Goal: Task Accomplishment & Management: Complete application form

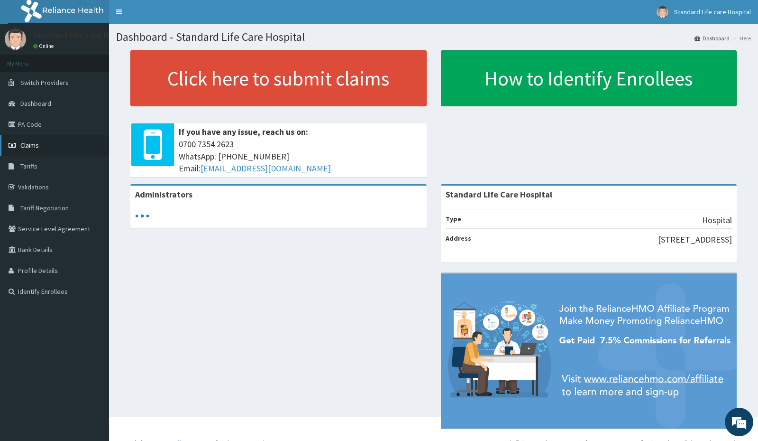
click at [27, 147] on span "Claims" at bounding box center [29, 145] width 18 height 9
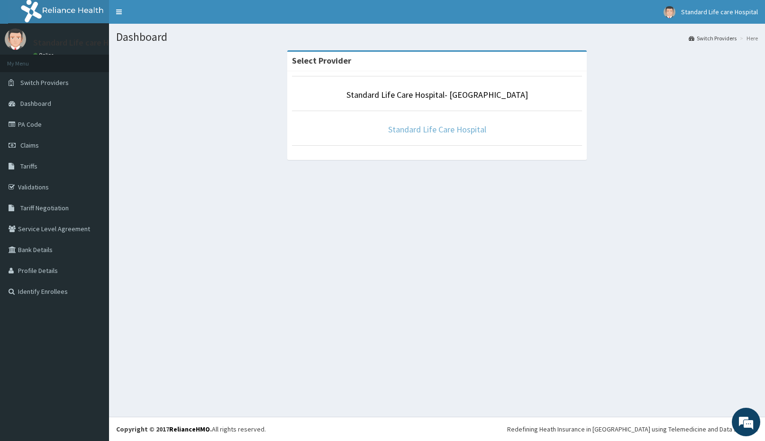
click at [407, 132] on link "Standard Life Care Hospital" at bounding box center [437, 129] width 98 height 11
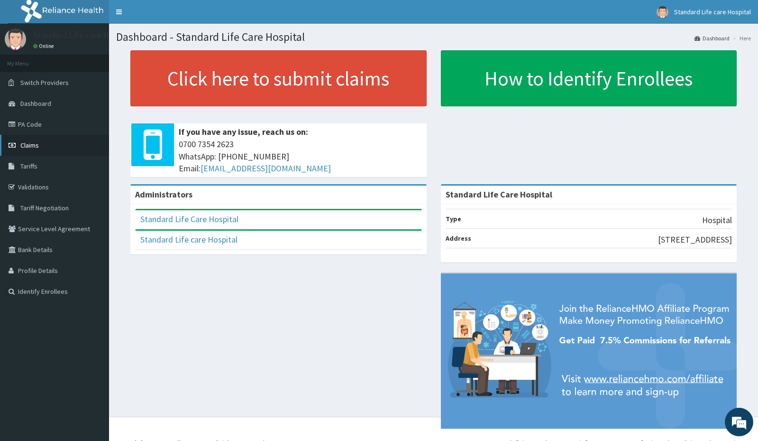
click at [25, 145] on span "Claims" at bounding box center [29, 145] width 18 height 9
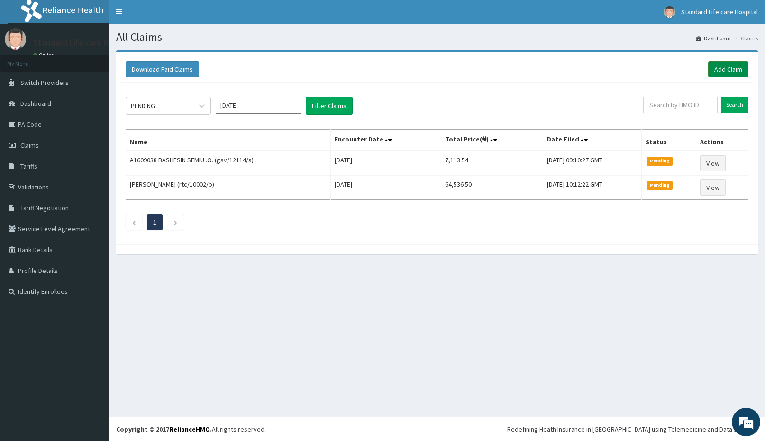
click at [724, 69] on link "Add Claim" at bounding box center [728, 69] width 40 height 16
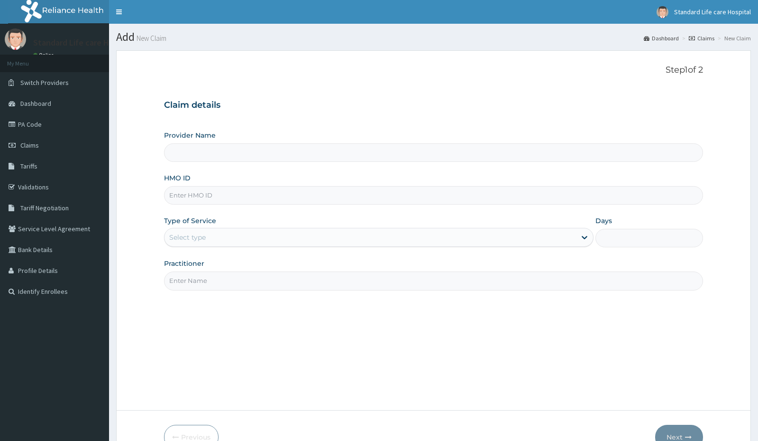
click at [189, 194] on input "HMO ID" at bounding box center [433, 195] width 539 height 18
type input "Standard Life Care Hospital"
type input "mhc/10010/d"
click at [239, 241] on div "Select type" at bounding box center [371, 237] width 412 height 15
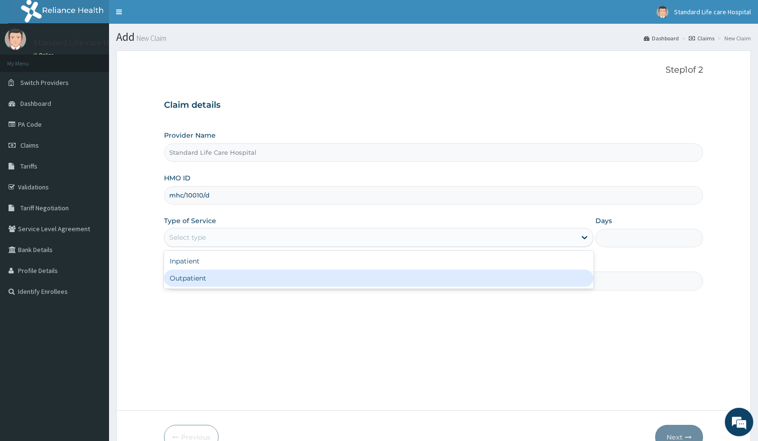
click at [216, 279] on div "Outpatient" at bounding box center [379, 277] width 430 height 17
type input "1"
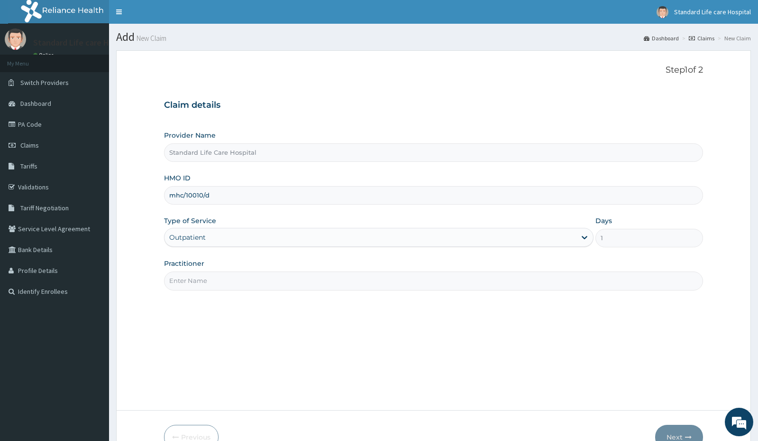
click at [196, 283] on input "Practitioner" at bounding box center [433, 280] width 539 height 18
type input "Dr Korede"
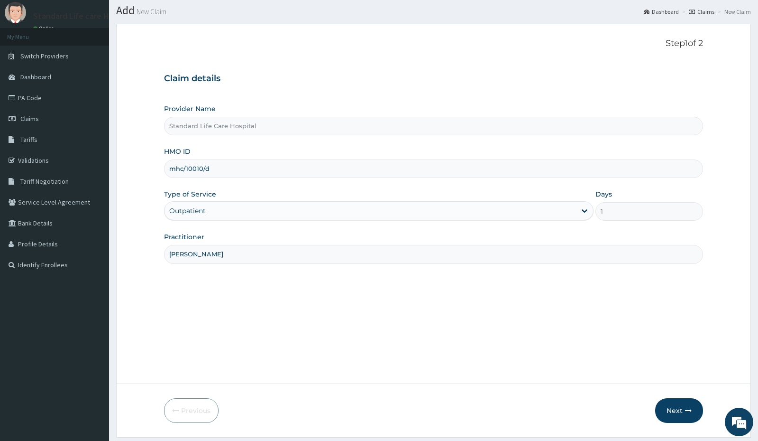
scroll to position [55, 0]
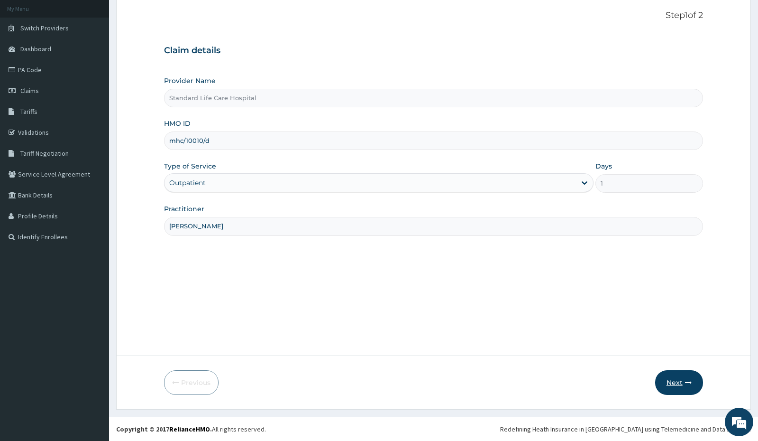
click at [670, 379] on button "Next" at bounding box center [679, 382] width 48 height 25
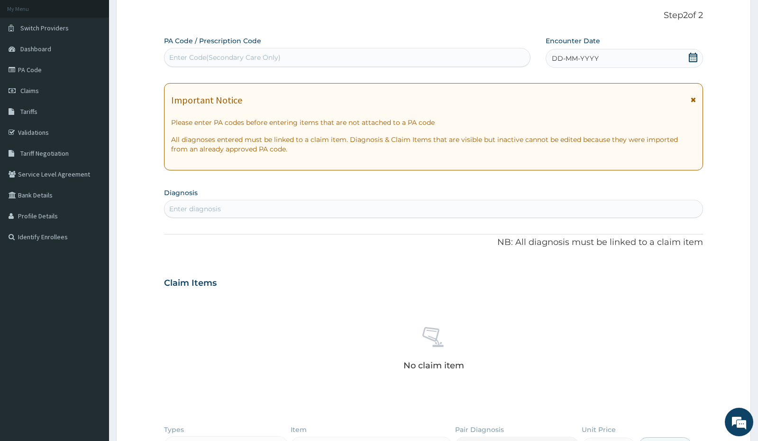
click at [691, 56] on icon at bounding box center [693, 57] width 9 height 9
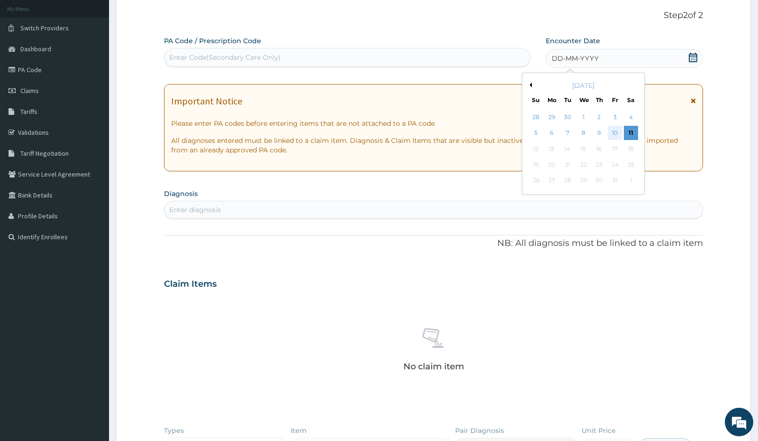
click at [615, 133] on div "10" at bounding box center [615, 133] width 14 height 14
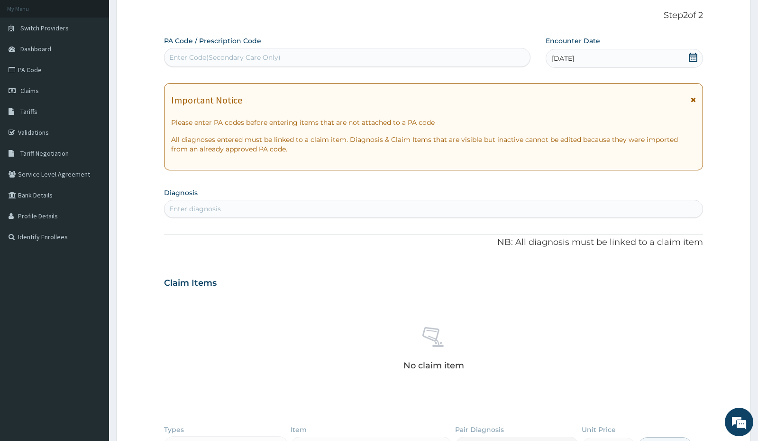
click at [221, 210] on div "Enter diagnosis" at bounding box center [195, 208] width 52 height 9
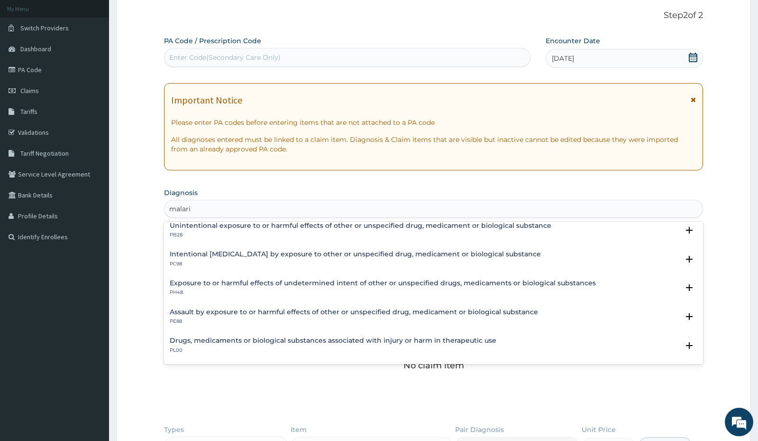
scroll to position [0, 0]
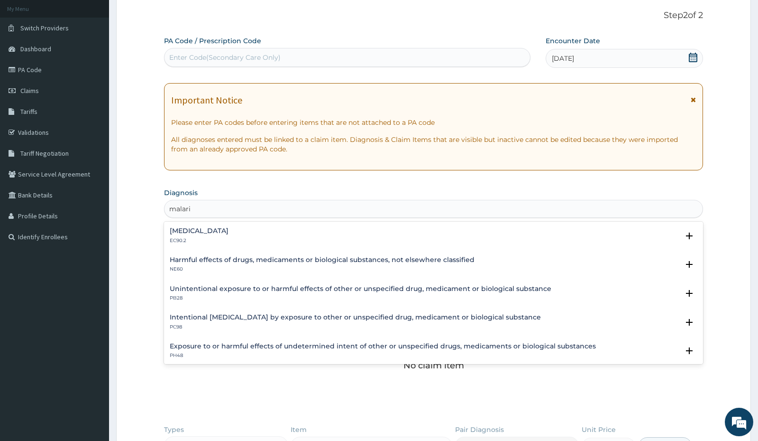
type input "malaria"
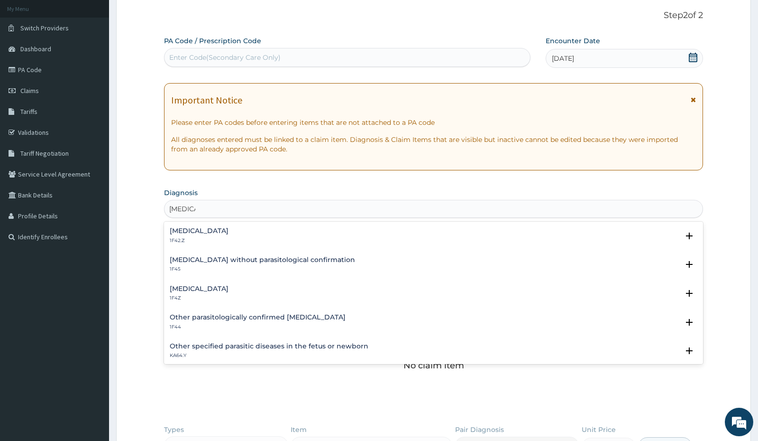
click at [204, 290] on h4 "Malaria, unspecified" at bounding box center [199, 288] width 59 height 7
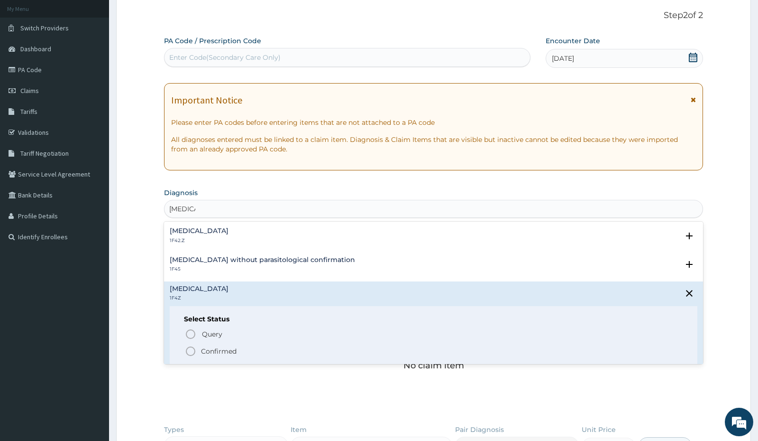
click at [189, 351] on icon "status option filled" at bounding box center [190, 350] width 11 height 11
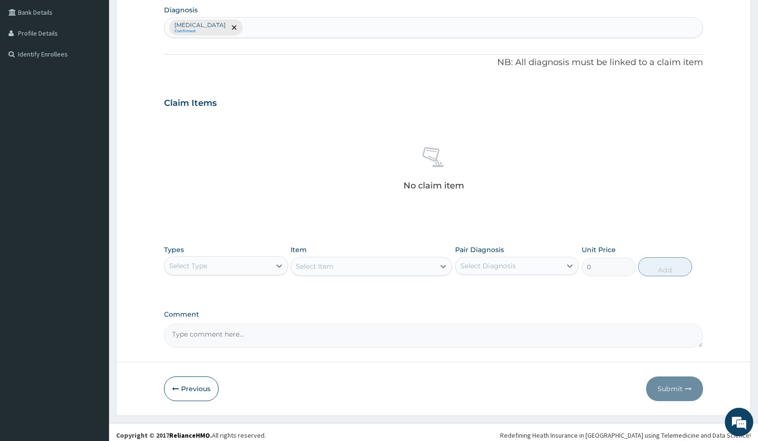
scroll to position [243, 0]
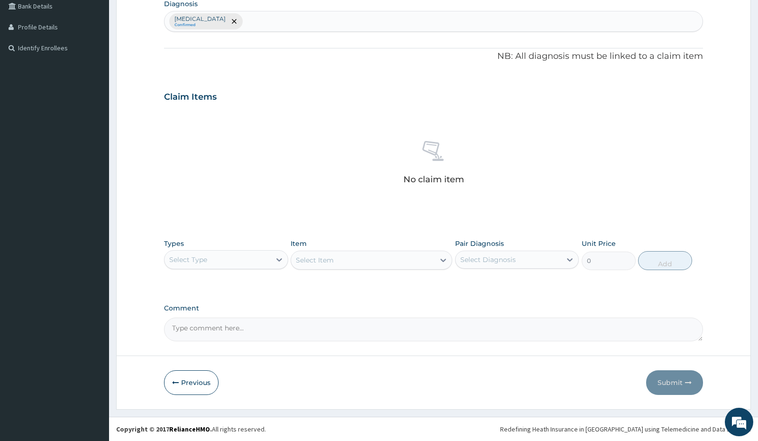
click at [217, 266] on div "Select Type" at bounding box center [218, 259] width 106 height 15
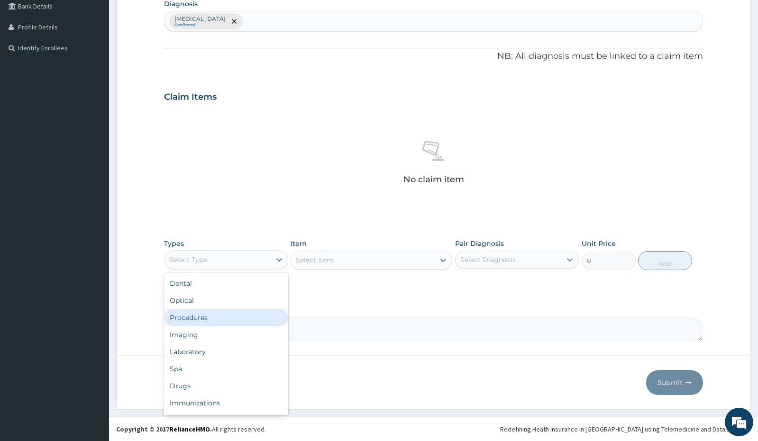
click at [212, 315] on div "Procedures" at bounding box center [226, 317] width 124 height 17
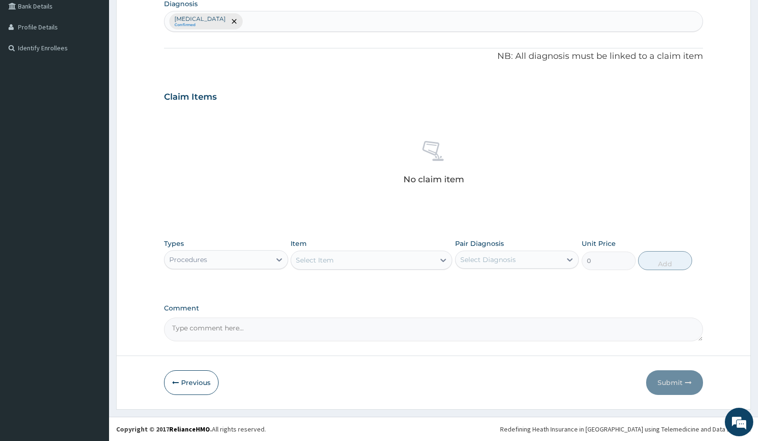
click at [413, 262] on div "Select Item" at bounding box center [363, 259] width 144 height 15
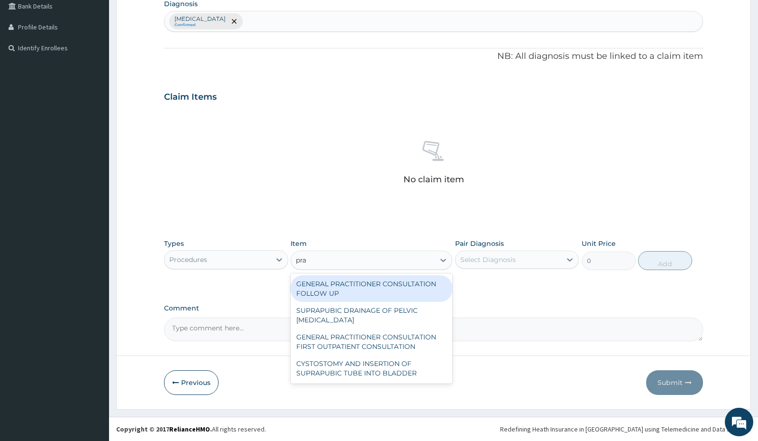
type input "prac"
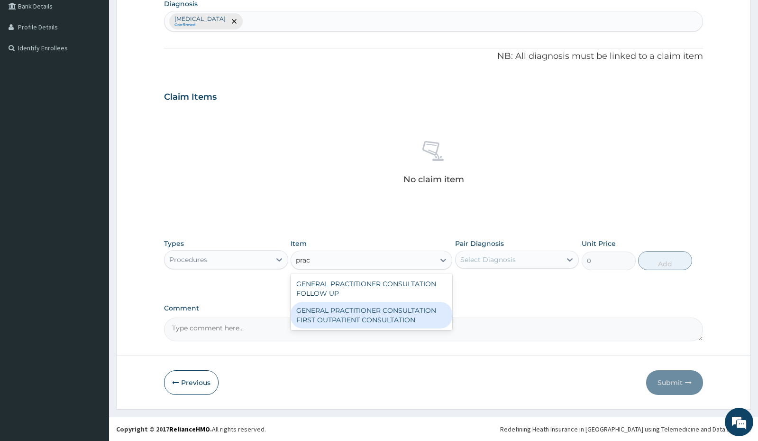
click at [379, 313] on div "GENERAL PRACTITIONER CONSULTATION FIRST OUTPATIENT CONSULTATION" at bounding box center [372, 315] width 162 height 27
type input "3000"
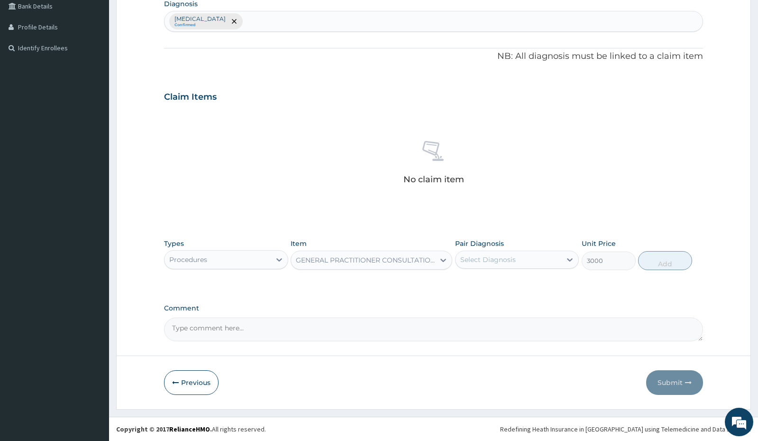
click at [506, 262] on div "Select Diagnosis" at bounding box center [487, 259] width 55 height 9
click at [503, 282] on label "Malaria, unspecified" at bounding box center [500, 282] width 59 height 9
checkbox input "true"
click at [653, 262] on button "Add" at bounding box center [665, 260] width 54 height 19
type input "0"
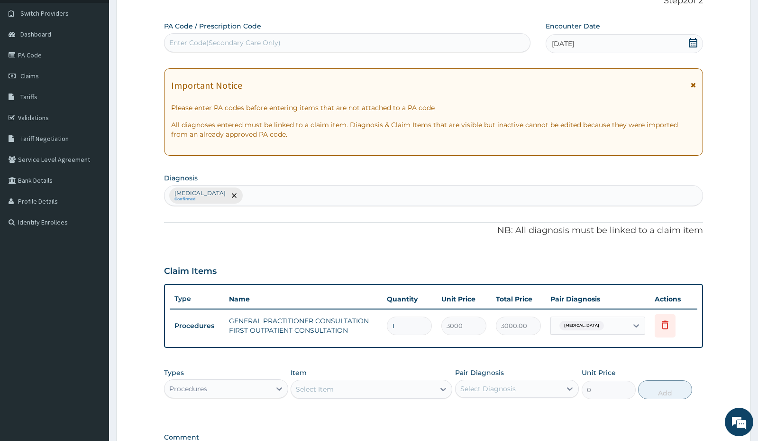
scroll to position [198, 0]
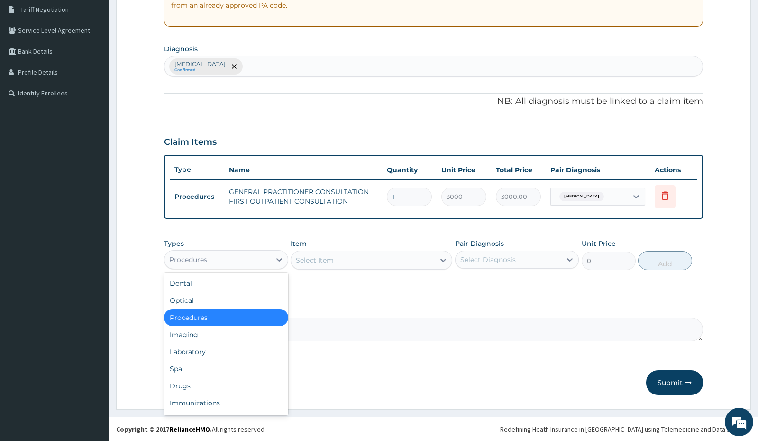
click at [256, 261] on div "Procedures" at bounding box center [218, 259] width 106 height 15
click at [208, 351] on div "Laboratory" at bounding box center [226, 351] width 124 height 17
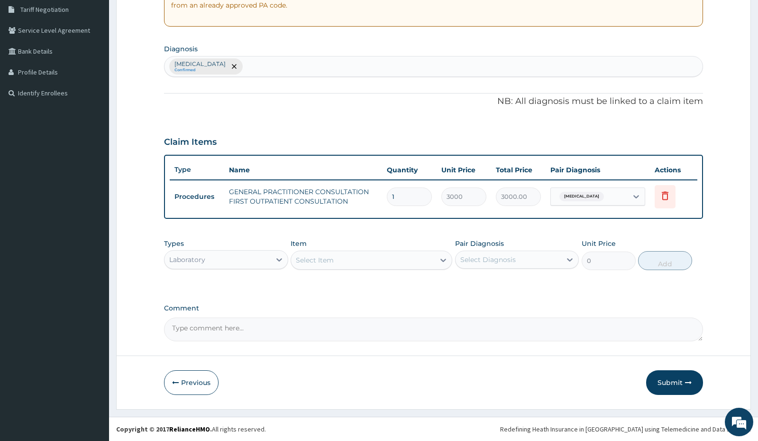
click at [351, 261] on div "Select Item" at bounding box center [363, 259] width 144 height 15
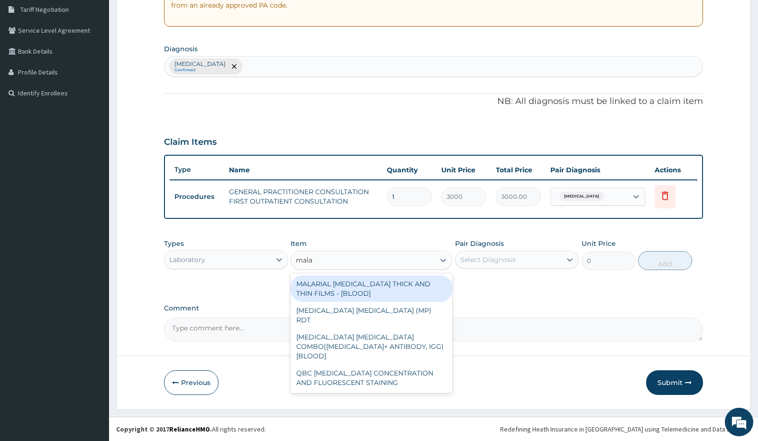
type input "malar"
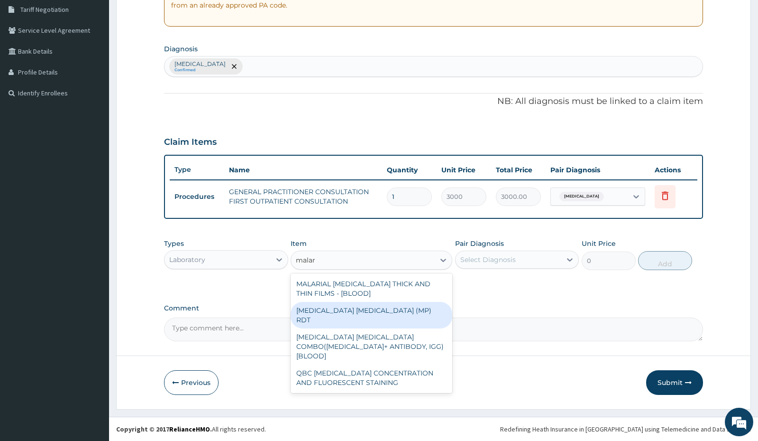
click at [366, 307] on div "MALARIA PARASITE (MP) RDT" at bounding box center [372, 315] width 162 height 27
type input "1500"
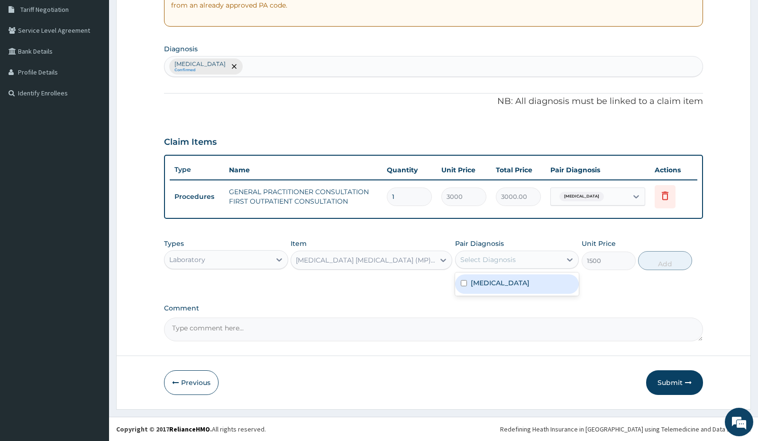
click at [502, 265] on div "Select Diagnosis" at bounding box center [509, 259] width 106 height 15
click at [497, 283] on label "Malaria, unspecified" at bounding box center [500, 282] width 59 height 9
checkbox input "true"
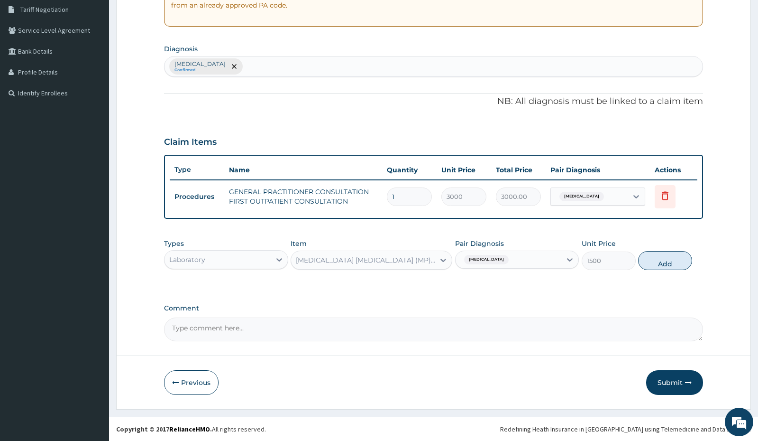
click at [652, 262] on button "Add" at bounding box center [665, 260] width 54 height 19
type input "0"
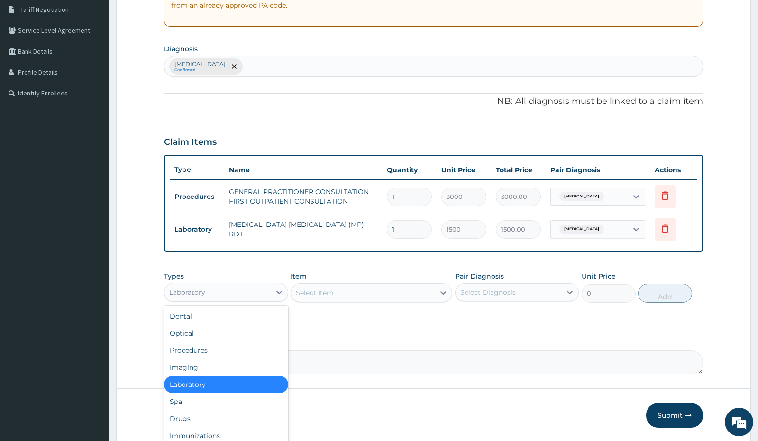
click at [255, 292] on div "Laboratory" at bounding box center [218, 292] width 106 height 15
click at [190, 415] on div "Drugs" at bounding box center [226, 418] width 124 height 17
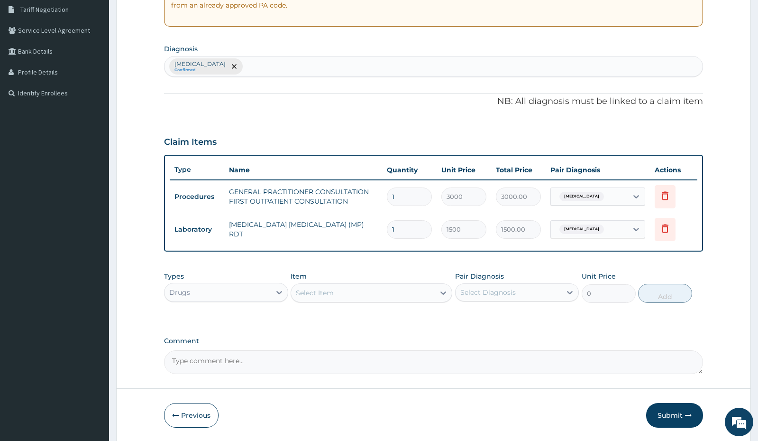
click at [409, 294] on div "Select Item" at bounding box center [363, 292] width 144 height 15
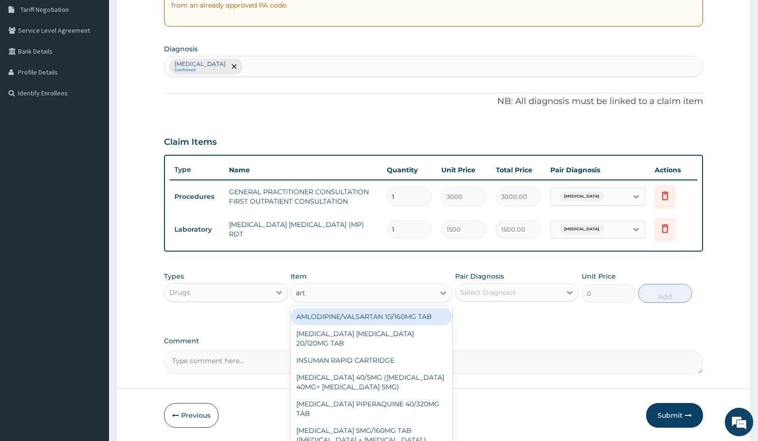
type input "arte"
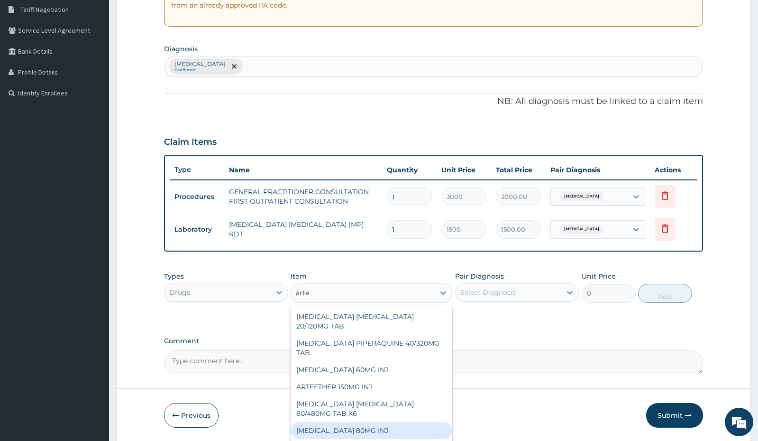
click at [356, 429] on div "ARTEMETHER 80MG INJ" at bounding box center [372, 430] width 162 height 17
type input "1400"
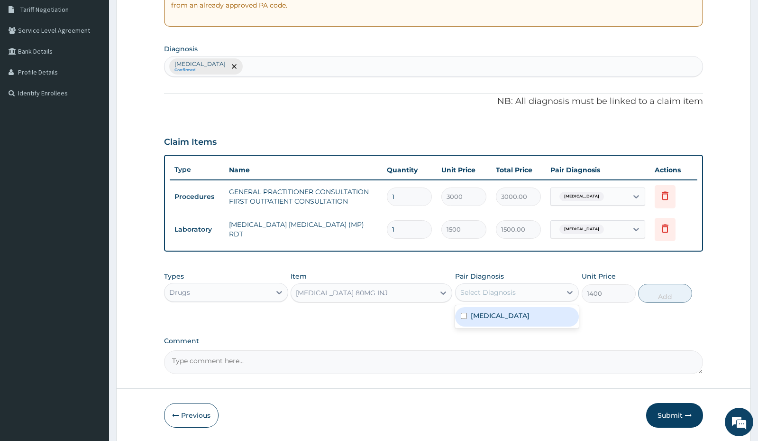
click at [514, 297] on div "Select Diagnosis" at bounding box center [509, 292] width 106 height 15
click at [509, 316] on label "Malaria, unspecified" at bounding box center [500, 315] width 59 height 9
checkbox input "true"
click at [648, 298] on button "Add" at bounding box center [665, 293] width 54 height 19
type input "0"
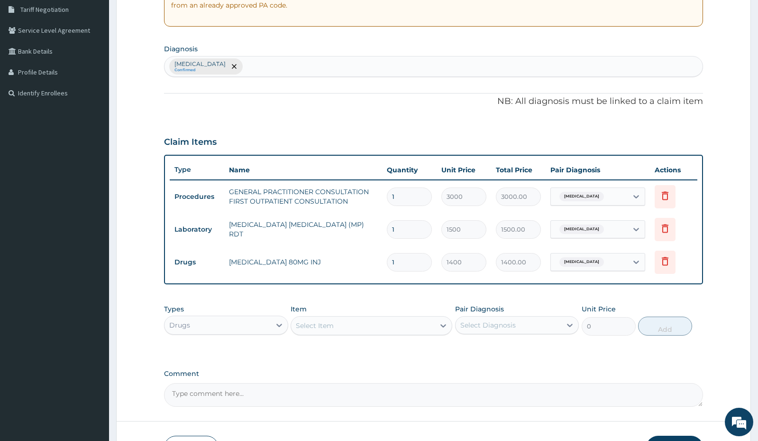
click at [331, 326] on div "Select Item" at bounding box center [315, 325] width 38 height 9
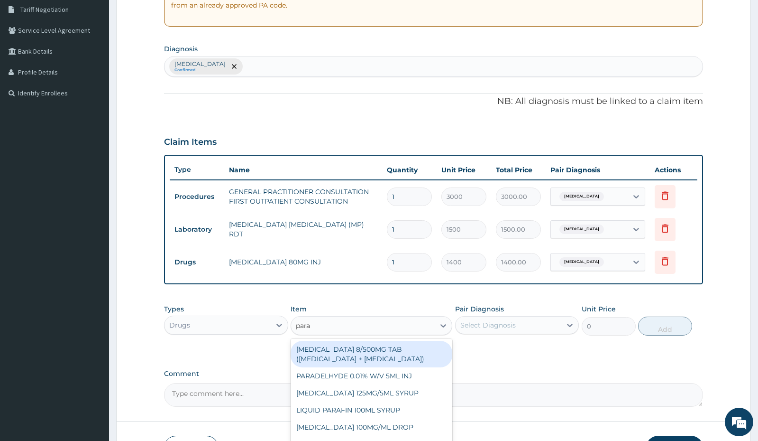
type input "parac"
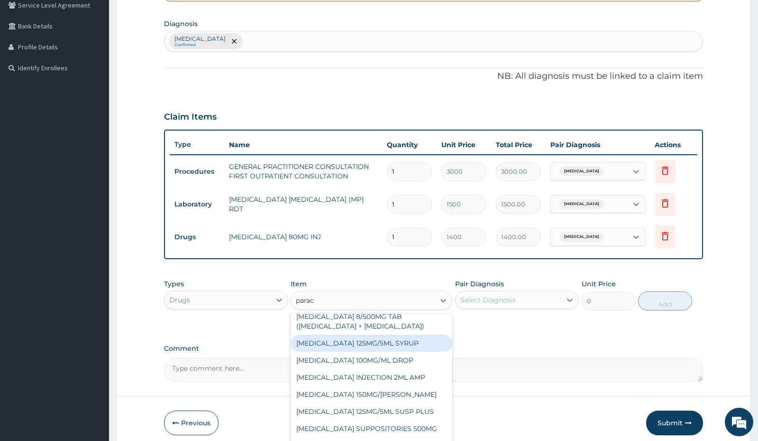
scroll to position [264, 0]
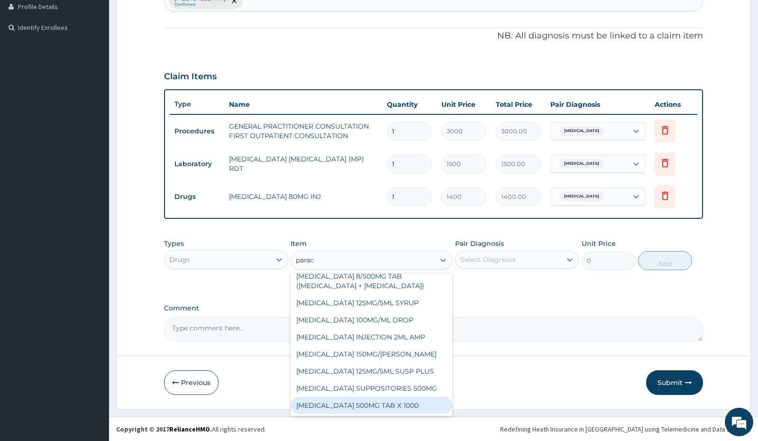
click at [385, 406] on div "PARACETAMOL 500MG TAB X 1000" at bounding box center [372, 404] width 162 height 17
type input "11.03"
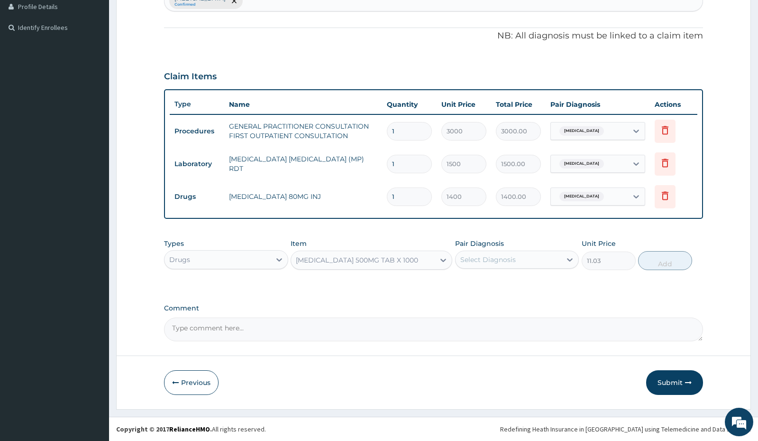
click at [507, 259] on div "Select Diagnosis" at bounding box center [487, 259] width 55 height 9
click at [501, 285] on label "Malaria, unspecified" at bounding box center [500, 282] width 59 height 9
checkbox input "true"
click at [651, 262] on button "Add" at bounding box center [665, 260] width 54 height 19
type input "0"
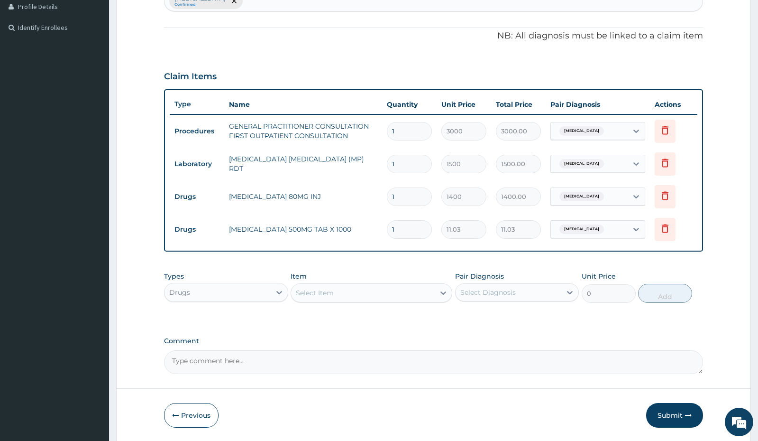
drag, startPoint x: 409, startPoint y: 231, endPoint x: 361, endPoint y: 230, distance: 48.4
click at [361, 230] on tr "Drugs PARACETAMOL 500MG TAB X 1000 1 11.03 11.03 Malaria, unspecified Delete" at bounding box center [433, 229] width 527 height 33
type input "15"
type input "165.45"
type input "15"
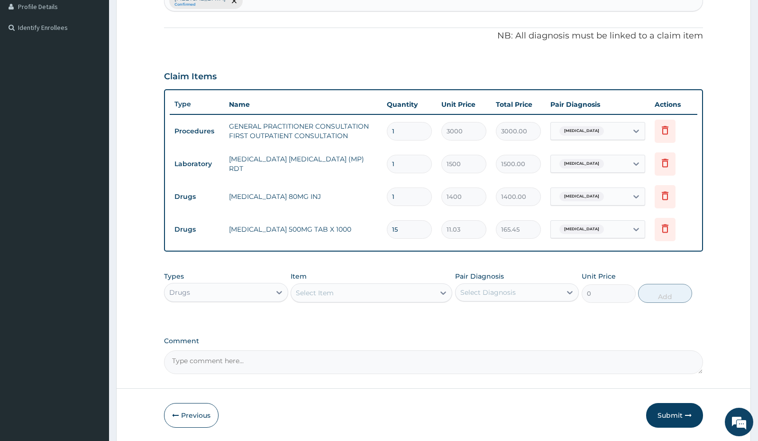
drag, startPoint x: 414, startPoint y: 193, endPoint x: 367, endPoint y: 198, distance: 47.2
click at [367, 198] on tr "Drugs ARTEMETHER 80MG INJ 1 1400 1400.00 Malaria, unspecified Delete" at bounding box center [433, 196] width 527 height 33
type input "3"
type input "4200.00"
type input "3"
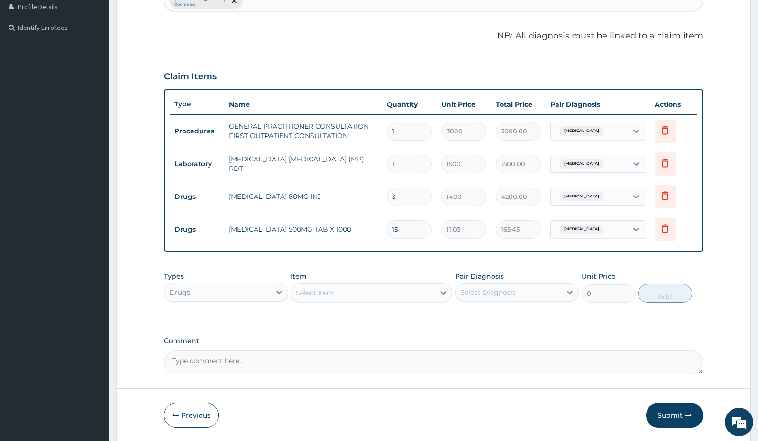
drag, startPoint x: 666, startPoint y: 416, endPoint x: 669, endPoint y: 389, distance: 27.2
click at [667, 416] on button "Submit" at bounding box center [674, 415] width 57 height 25
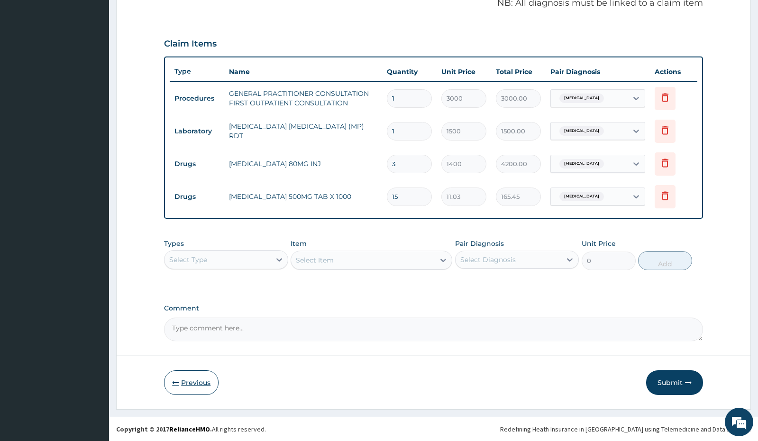
click at [193, 383] on button "Previous" at bounding box center [191, 382] width 55 height 25
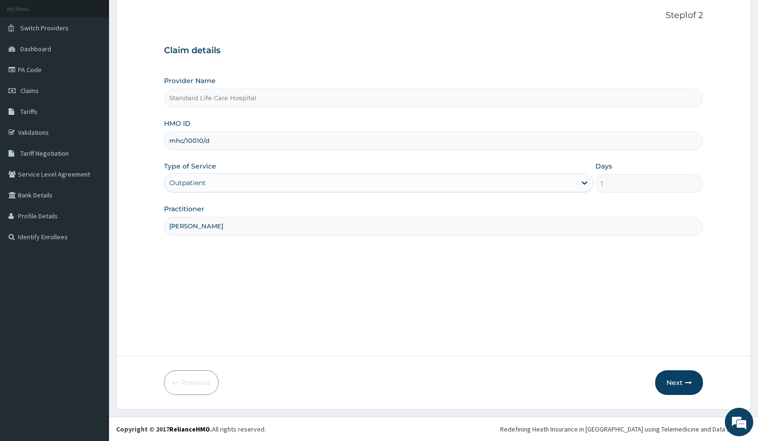
scroll to position [55, 0]
drag, startPoint x: 212, startPoint y: 141, endPoint x: 148, endPoint y: 146, distance: 64.2
click at [148, 146] on form "Step 1 of 2 Claim details Provider Name Standard Life Care Hospital HMO ID mhc/…" at bounding box center [433, 203] width 635 height 414
type input "MHC/10010/D"
click at [675, 383] on button "Next" at bounding box center [679, 382] width 48 height 25
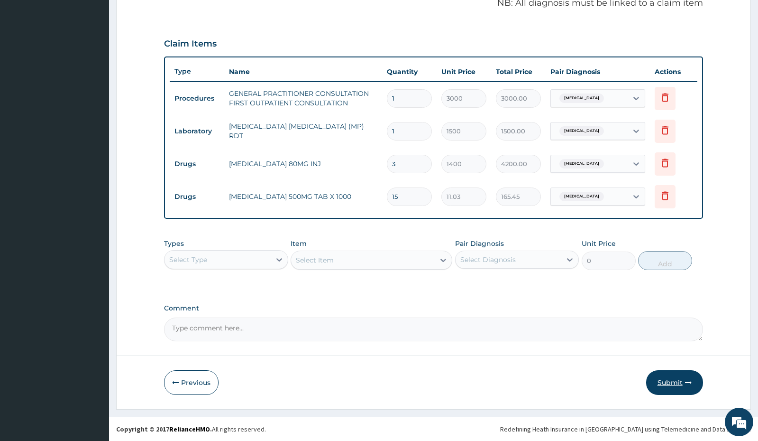
click at [664, 381] on button "Submit" at bounding box center [674, 382] width 57 height 25
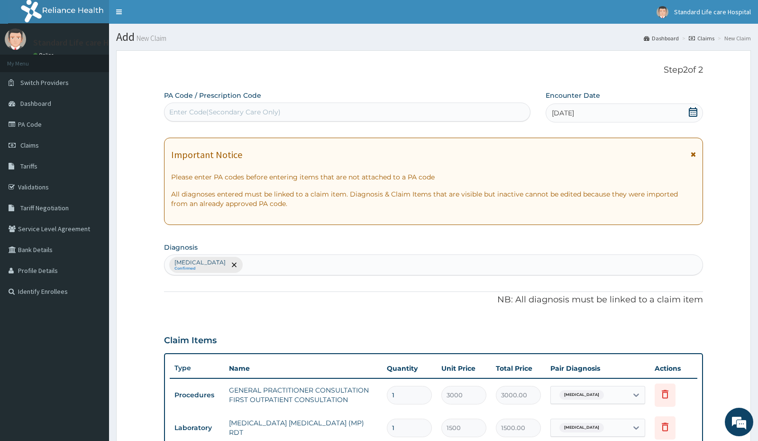
scroll to position [296, 0]
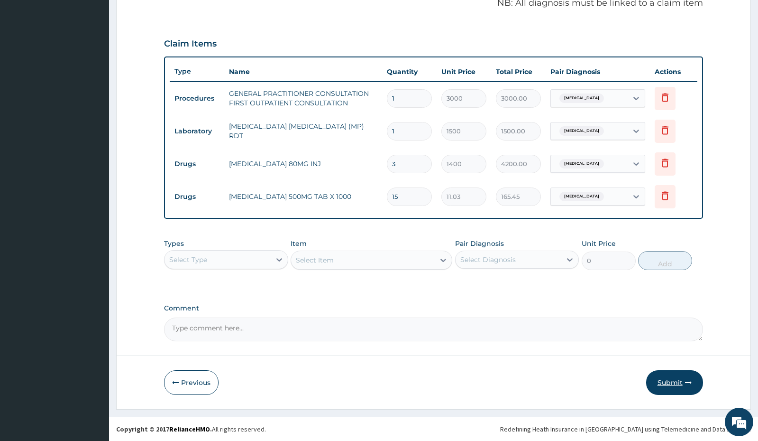
click at [669, 384] on button "Submit" at bounding box center [674, 382] width 57 height 25
click at [194, 380] on button "Previous" at bounding box center [191, 382] width 55 height 25
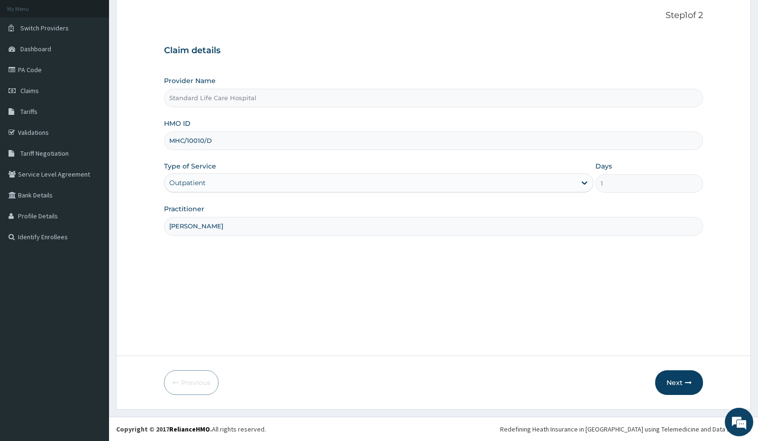
scroll to position [55, 0]
click at [677, 385] on button "Next" at bounding box center [679, 382] width 48 height 25
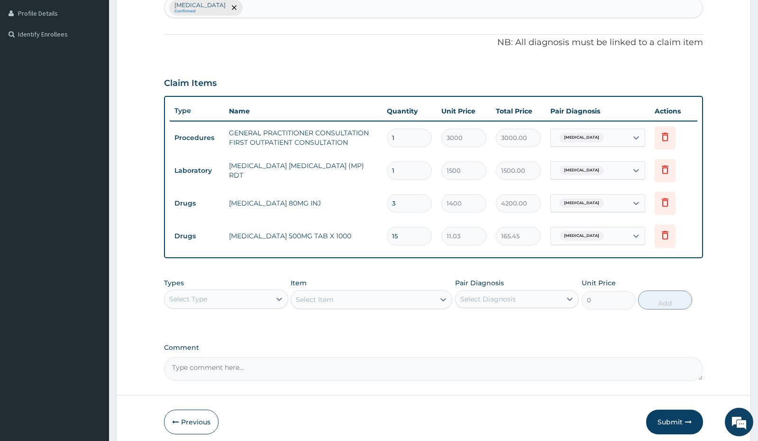
scroll to position [296, 0]
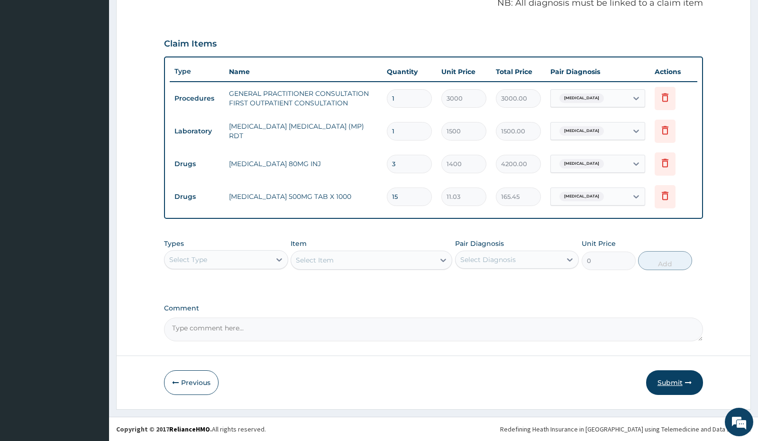
click at [672, 384] on button "Submit" at bounding box center [674, 382] width 57 height 25
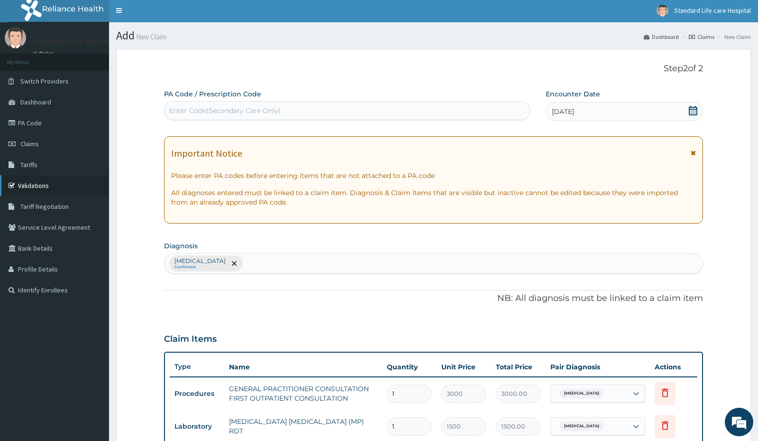
scroll to position [0, 0]
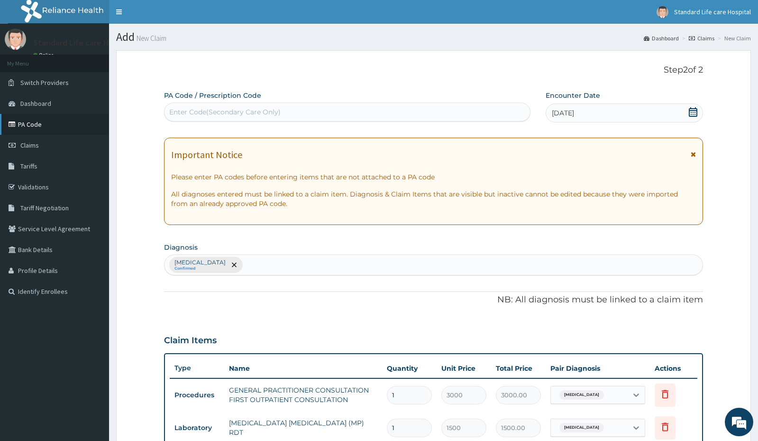
click at [34, 124] on link "PA Code" at bounding box center [54, 124] width 109 height 21
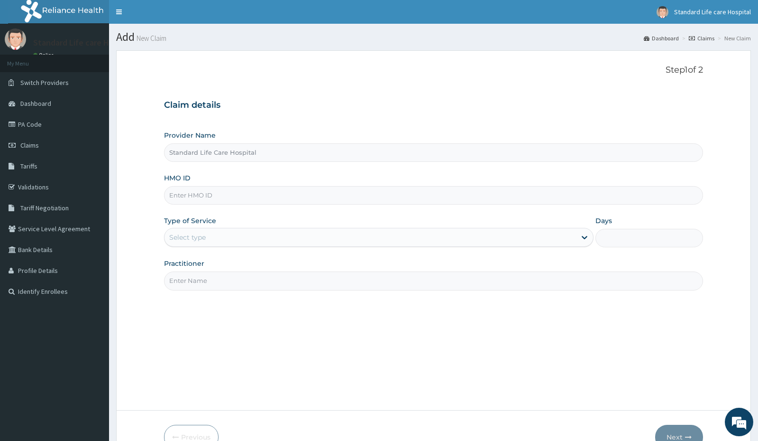
type input "Standard Life Care Hospital"
click at [211, 193] on input "HMO ID" at bounding box center [433, 195] width 539 height 18
type input "GSV/10045/D"
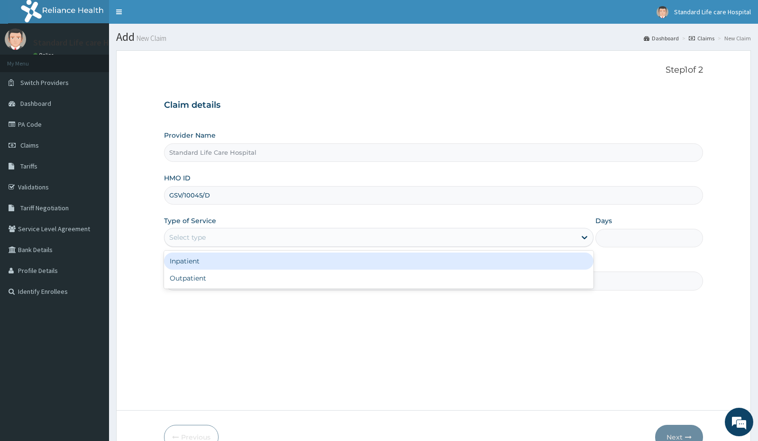
click at [253, 238] on div "Select type" at bounding box center [371, 237] width 412 height 15
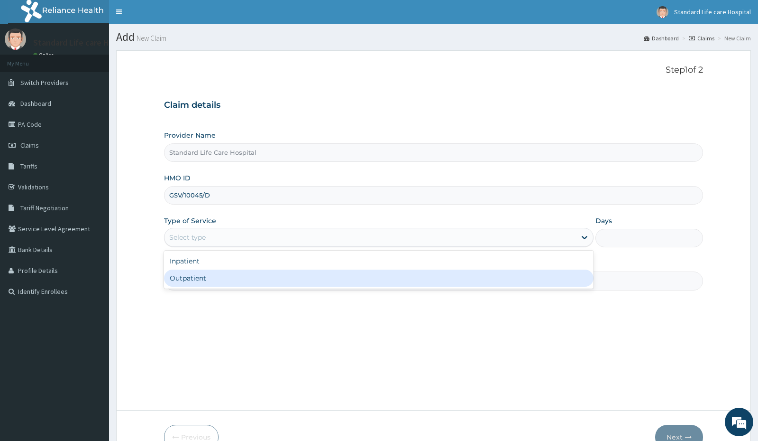
click at [223, 280] on div "Outpatient" at bounding box center [379, 277] width 430 height 17
type input "1"
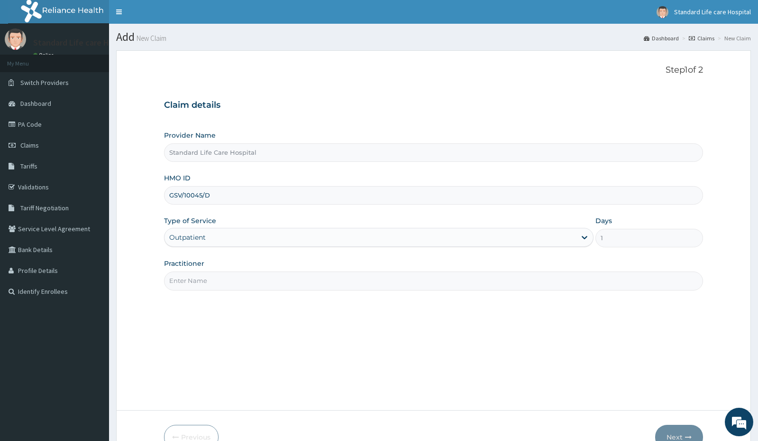
click at [220, 281] on input "Practitioner" at bounding box center [433, 280] width 539 height 18
type input "DR ADEWALE"
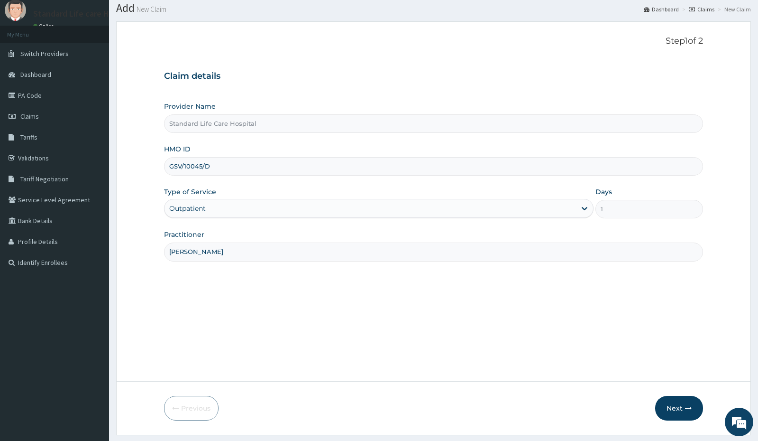
click at [673, 414] on section "Step 1 of 2 Claim details Provider Name Standard Life Care Hospital HMO ID GSV/…" at bounding box center [433, 228] width 649 height 428
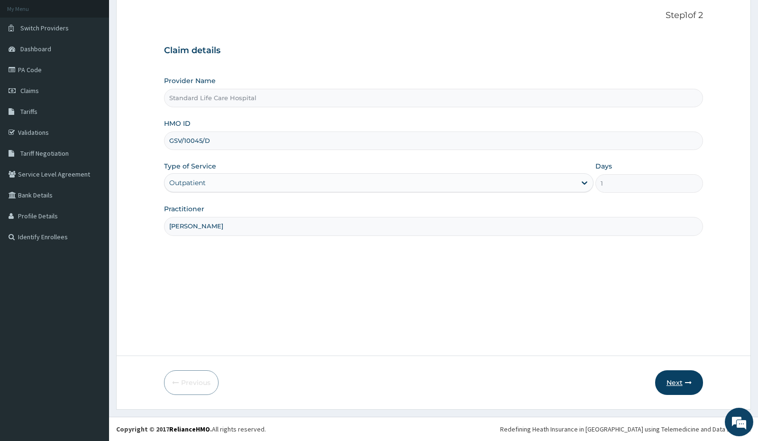
click at [681, 383] on button "Next" at bounding box center [679, 382] width 48 height 25
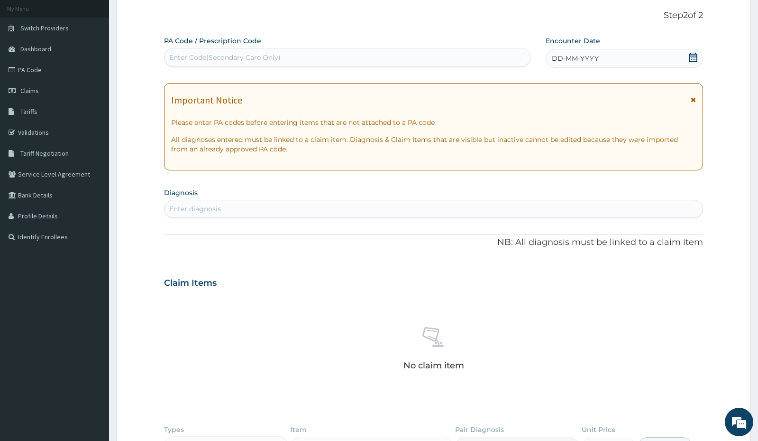
click at [692, 58] on icon at bounding box center [693, 57] width 9 height 9
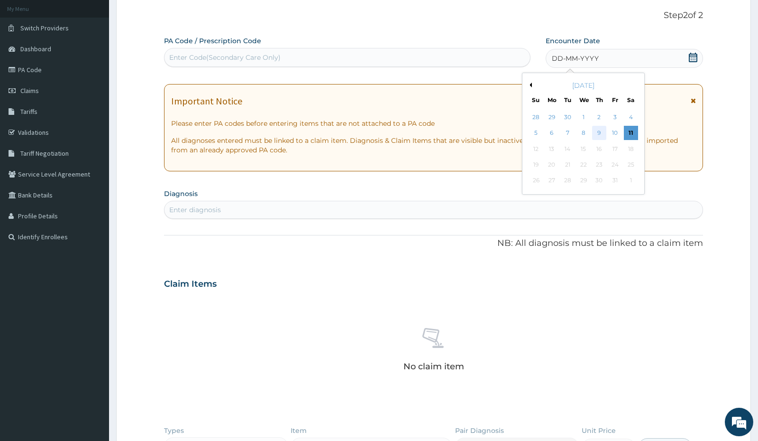
click at [600, 134] on div "9" at bounding box center [599, 133] width 14 height 14
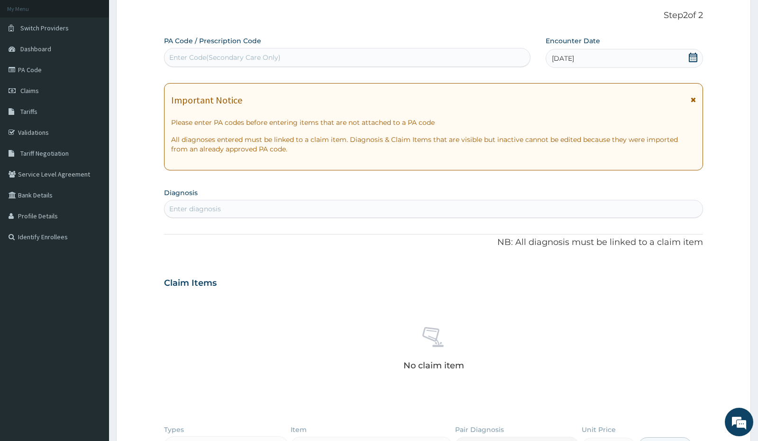
click at [367, 216] on div "Enter diagnosis" at bounding box center [434, 208] width 538 height 15
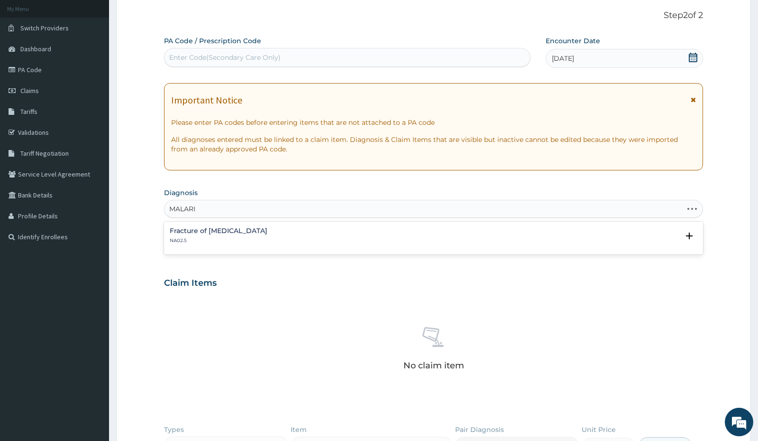
type input "MALARIA"
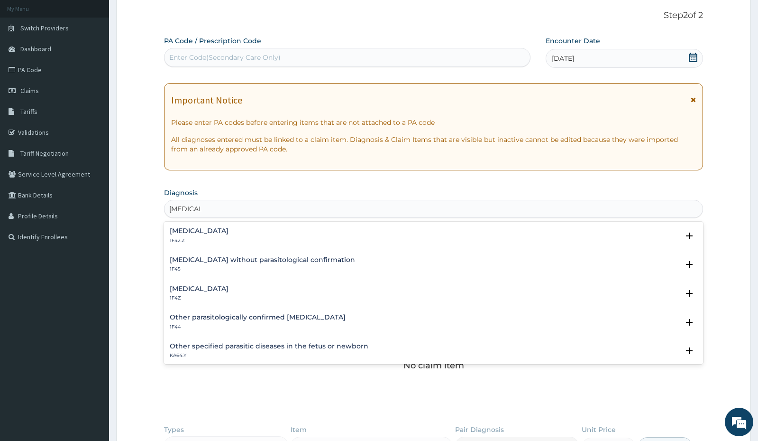
click at [220, 285] on h4 "Malaria, unspecified" at bounding box center [199, 288] width 59 height 7
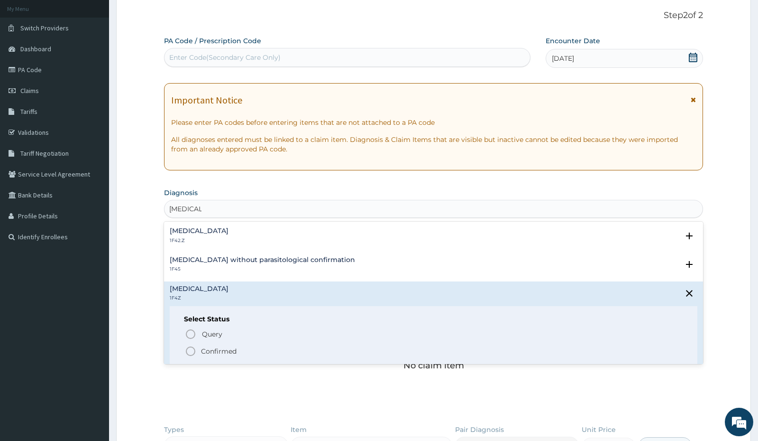
click at [193, 350] on icon "status option filled" at bounding box center [190, 350] width 11 height 11
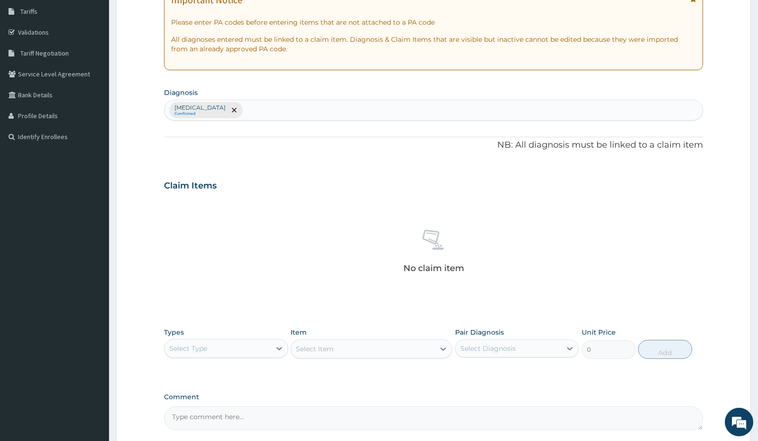
scroll to position [243, 0]
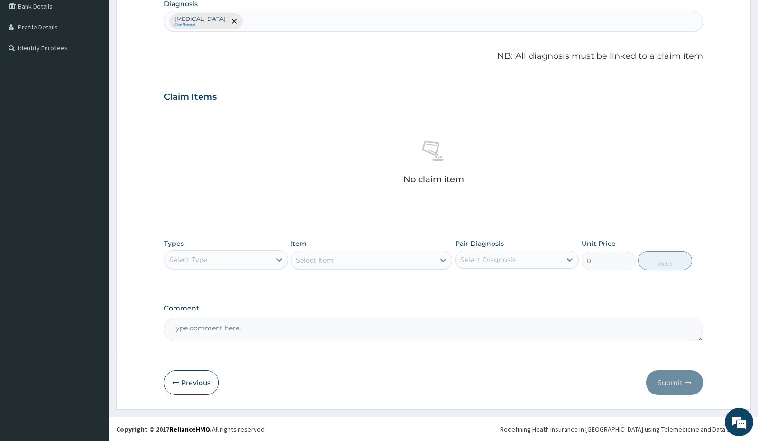
click at [230, 259] on div "Select Type" at bounding box center [218, 259] width 106 height 15
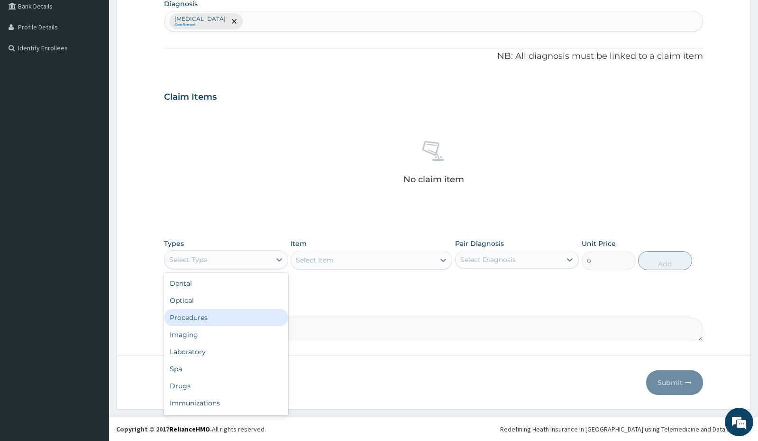
click at [202, 318] on div "Procedures" at bounding box center [226, 317] width 124 height 17
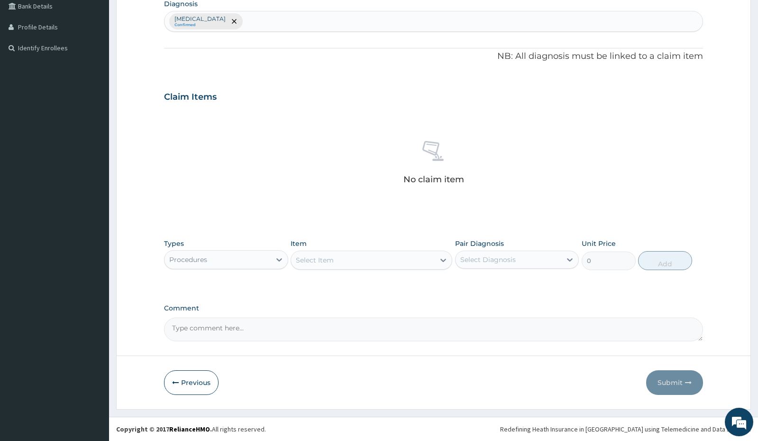
click at [352, 263] on div "Select Item" at bounding box center [363, 259] width 144 height 15
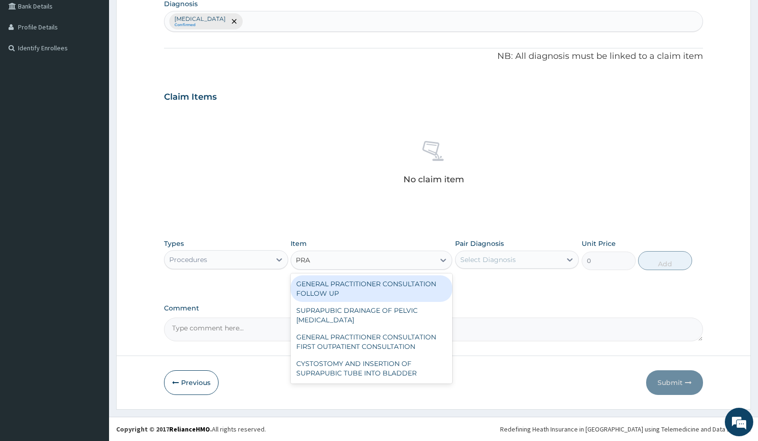
type input "PRAC"
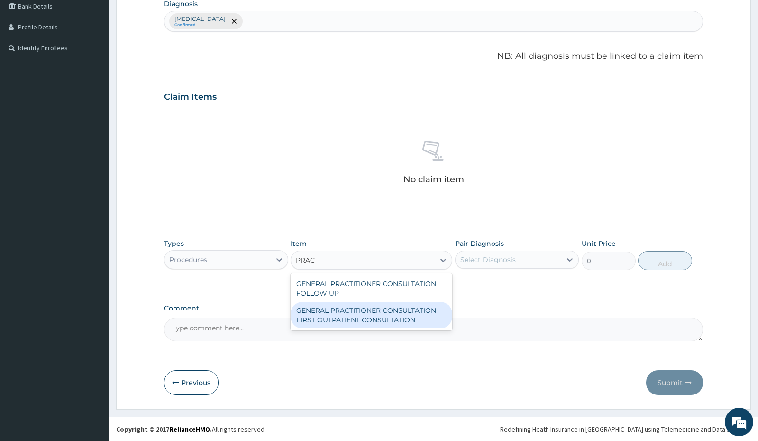
click at [379, 317] on div "GENERAL PRACTITIONER CONSULTATION FIRST OUTPATIENT CONSULTATION" at bounding box center [372, 315] width 162 height 27
type input "3000"
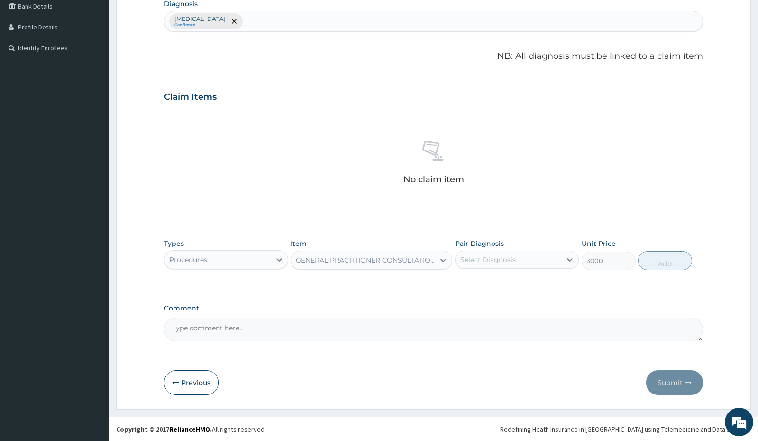
click at [498, 264] on div "Select Diagnosis" at bounding box center [487, 259] width 55 height 9
click at [496, 284] on label "Malaria, unspecified" at bounding box center [500, 282] width 59 height 9
checkbox input "true"
click at [654, 262] on button "Add" at bounding box center [665, 260] width 54 height 19
type input "0"
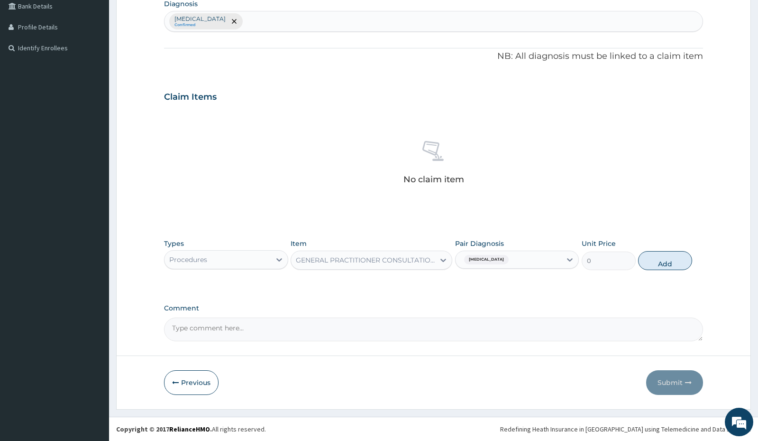
scroll to position [198, 0]
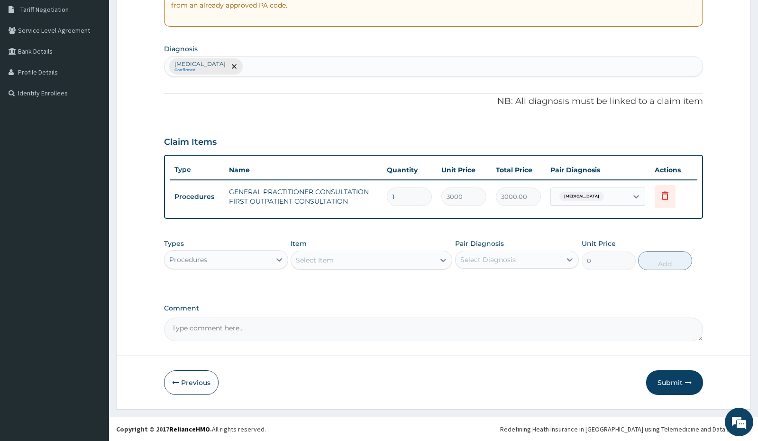
click at [260, 259] on div "Procedures" at bounding box center [218, 259] width 106 height 15
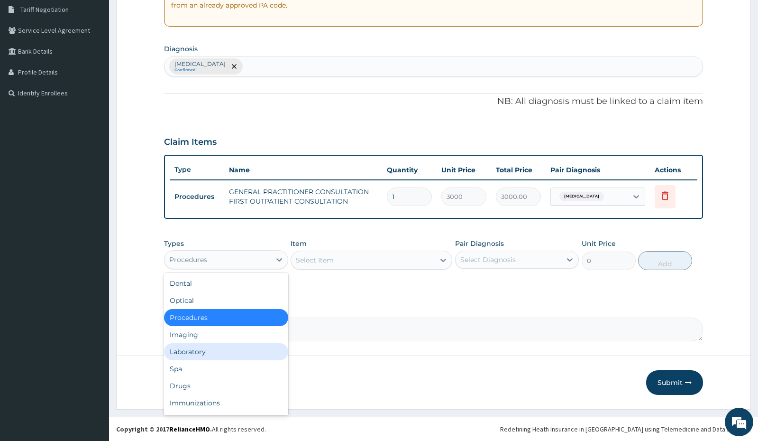
click at [197, 351] on div "Laboratory" at bounding box center [226, 351] width 124 height 17
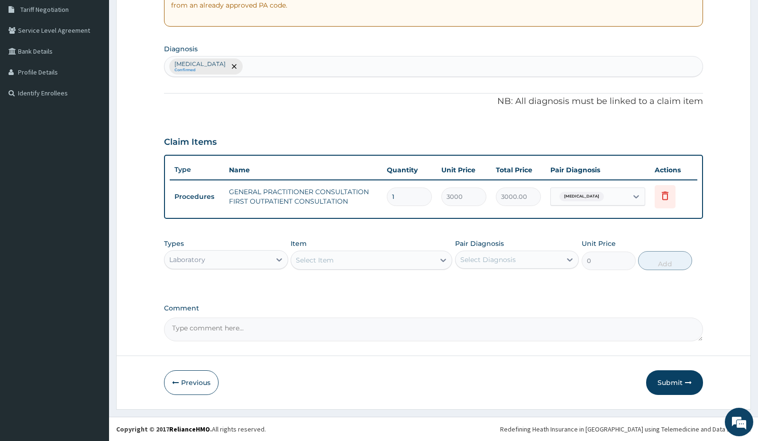
click at [359, 260] on div "Select Item" at bounding box center [363, 259] width 144 height 15
type input "ARTE"
click at [271, 265] on div at bounding box center [279, 259] width 17 height 17
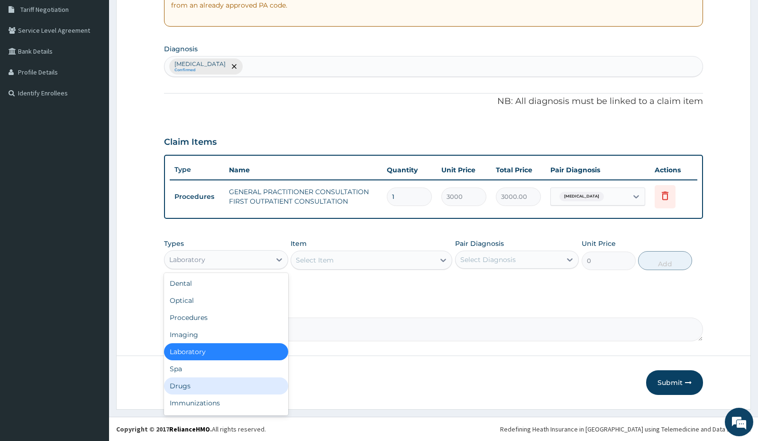
click at [184, 384] on div "Drugs" at bounding box center [226, 385] width 124 height 17
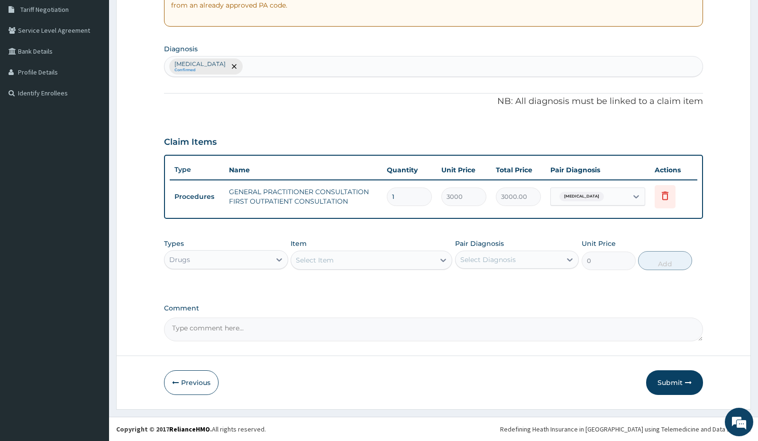
click at [391, 262] on div "Select Item" at bounding box center [363, 259] width 144 height 15
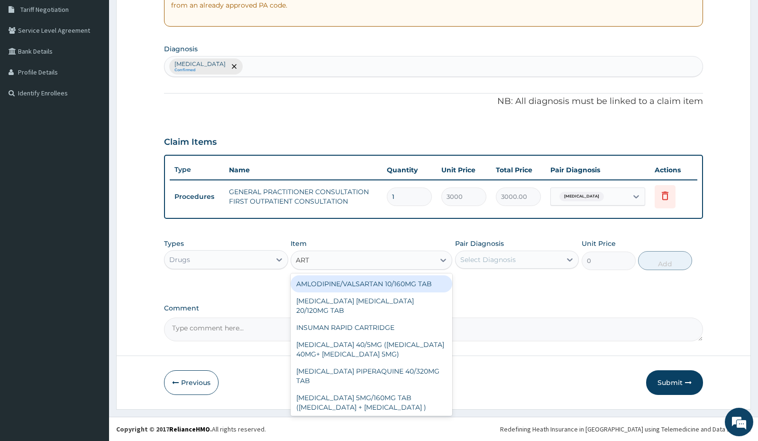
type input "ARTE"
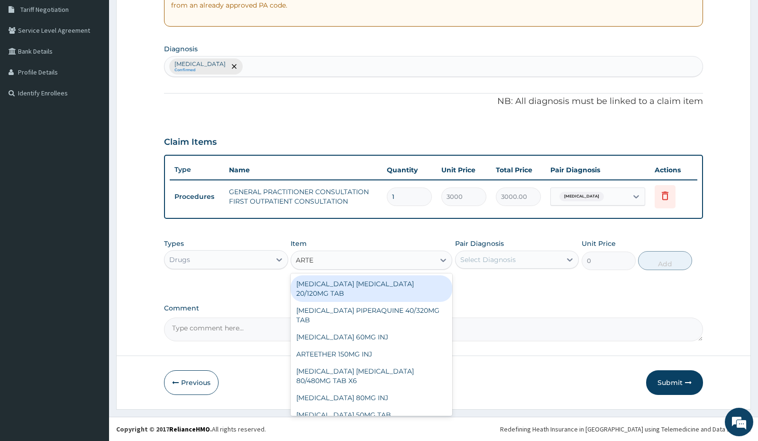
click at [392, 287] on div "ARTEMETHER LUMEFANTRINE 20/120MG TAB" at bounding box center [372, 288] width 162 height 27
type input "84"
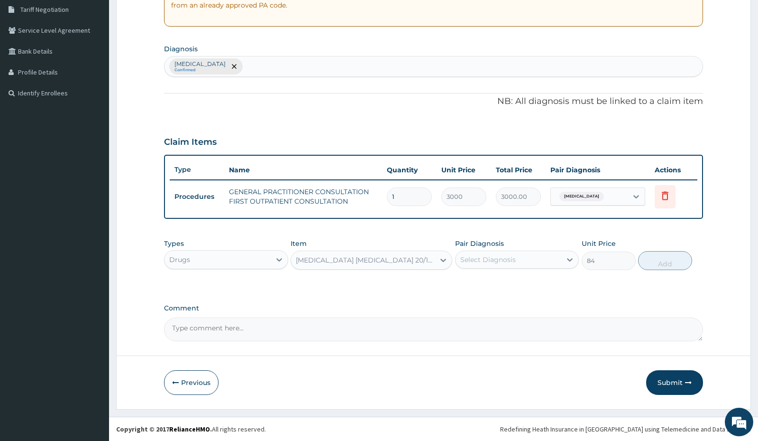
click at [485, 263] on div "Select Diagnosis" at bounding box center [487, 259] width 55 height 9
click at [486, 281] on label "Malaria, unspecified" at bounding box center [500, 282] width 59 height 9
checkbox input "true"
click at [656, 264] on button "Add" at bounding box center [665, 260] width 54 height 19
type input "0"
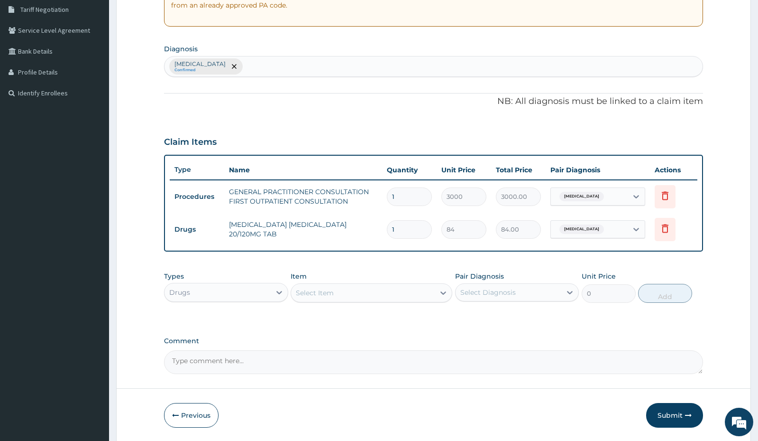
click at [356, 291] on div "Select Item" at bounding box center [363, 292] width 144 height 15
type input "IBUP"
click at [328, 295] on div "Select Item" at bounding box center [363, 292] width 144 height 15
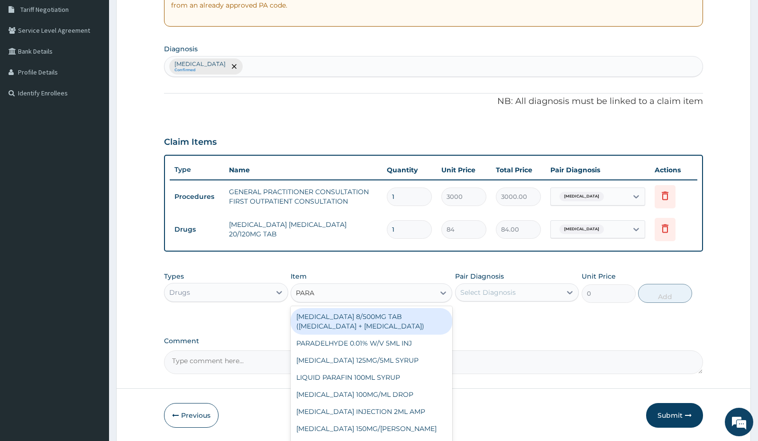
type input "PARAC"
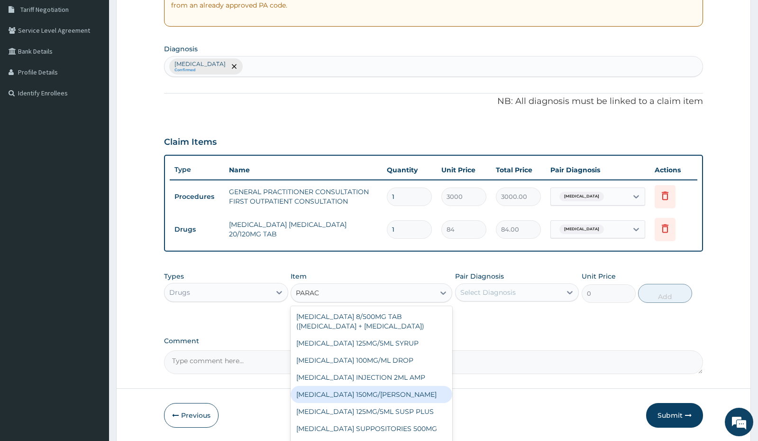
scroll to position [8, 0]
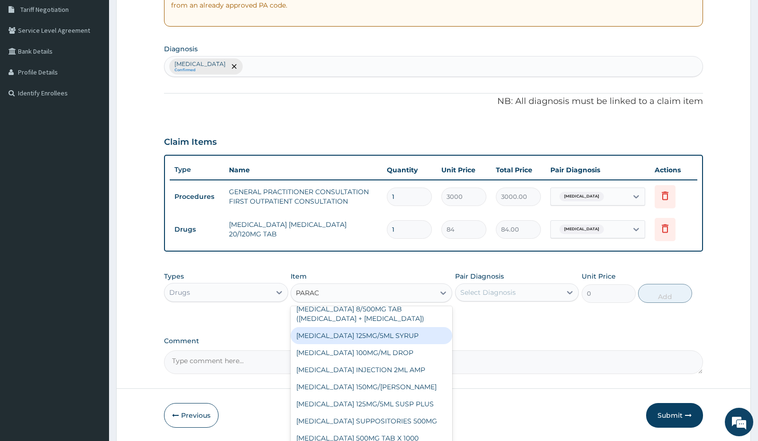
click at [401, 337] on div "PARACETAMOL 125MG/5ML SYRUP" at bounding box center [372, 335] width 162 height 17
type input "525"
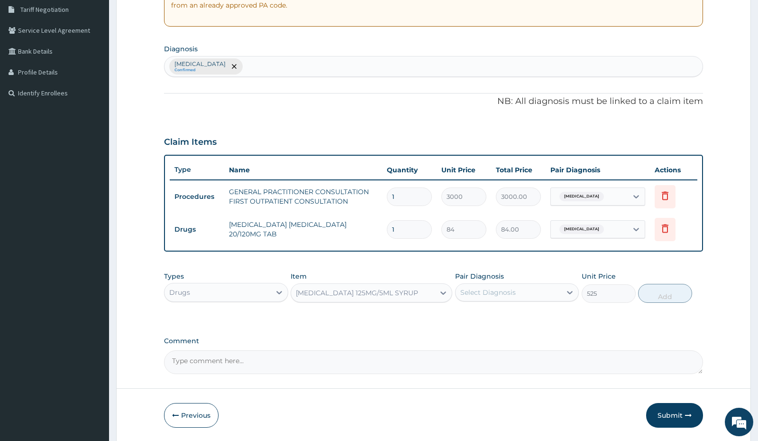
click at [491, 294] on div "Select Diagnosis" at bounding box center [487, 291] width 55 height 9
click at [491, 314] on label "Malaria, unspecified" at bounding box center [500, 315] width 59 height 9
checkbox input "true"
click at [654, 297] on button "Add" at bounding box center [665, 293] width 54 height 19
type input "0"
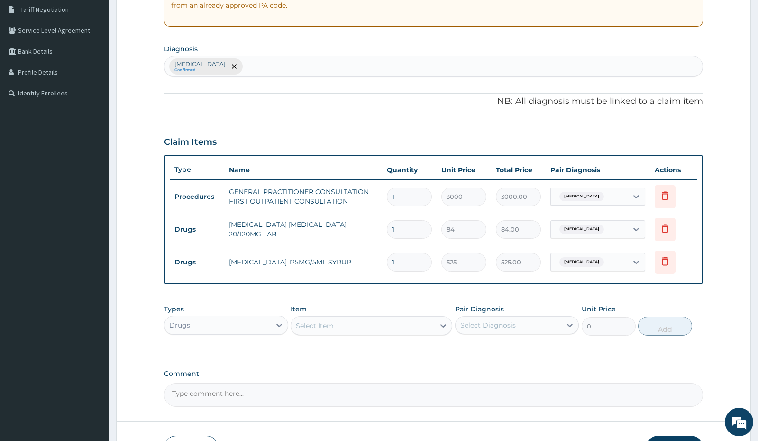
click at [409, 228] on input "1" at bounding box center [409, 229] width 45 height 18
type input "12"
type input "1008.00"
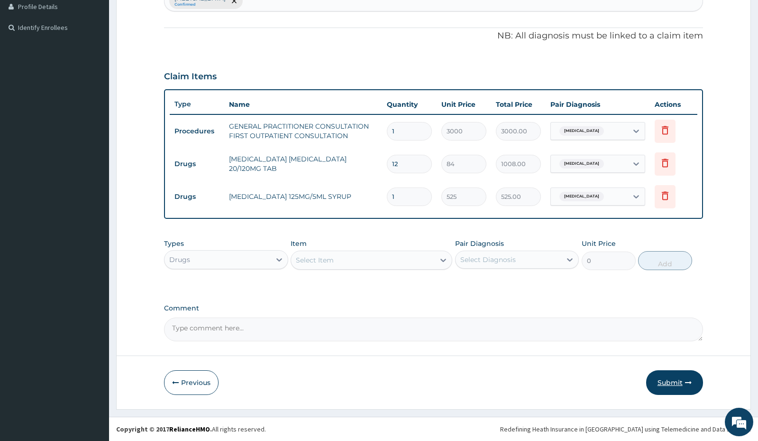
type input "12"
click at [674, 377] on button "Submit" at bounding box center [674, 382] width 57 height 25
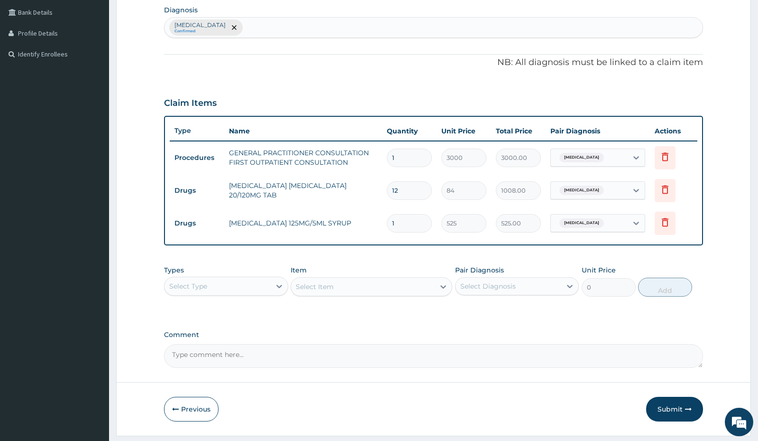
scroll to position [264, 0]
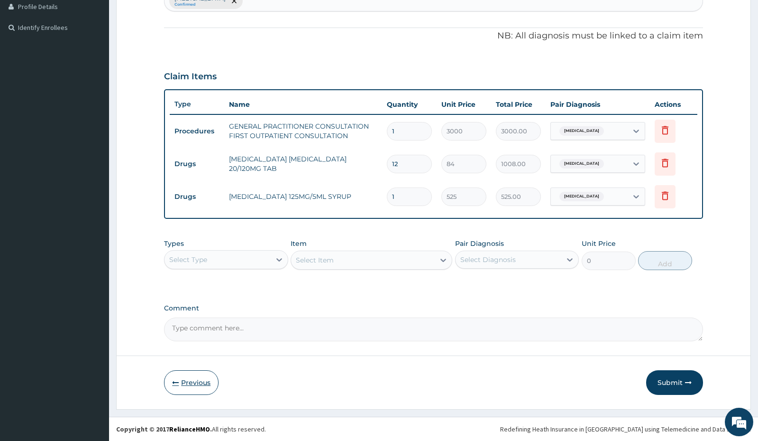
click at [202, 380] on button "Previous" at bounding box center [191, 382] width 55 height 25
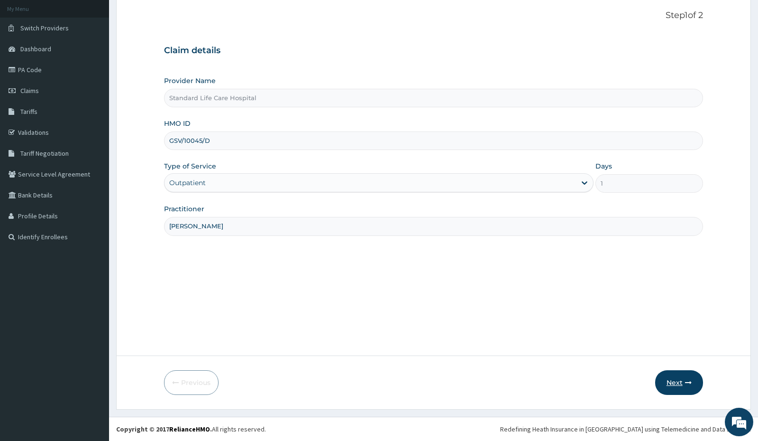
click at [670, 379] on button "Next" at bounding box center [679, 382] width 48 height 25
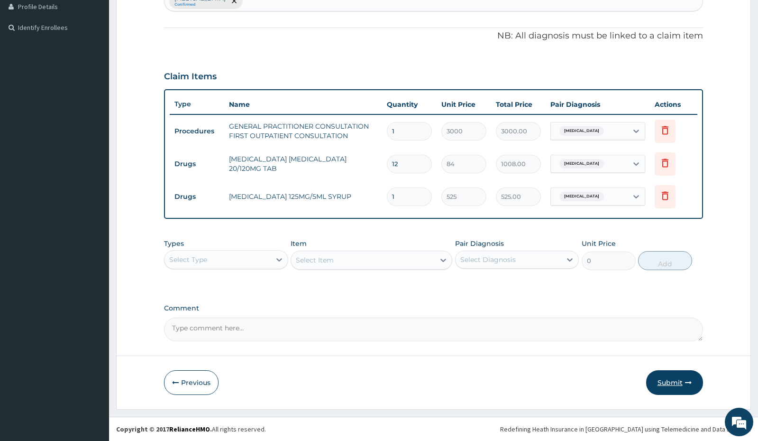
click at [676, 382] on button "Submit" at bounding box center [674, 382] width 57 height 25
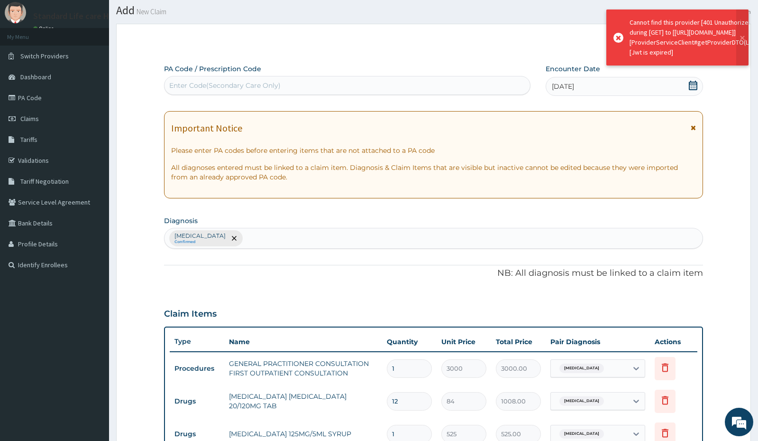
scroll to position [0, 0]
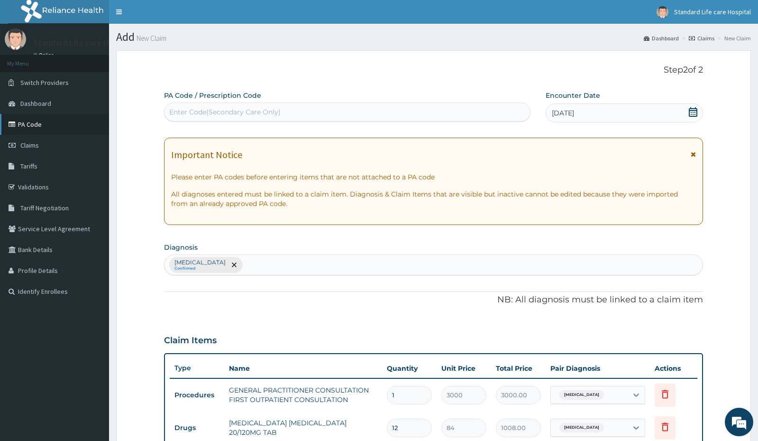
click at [31, 125] on link "PA Code" at bounding box center [54, 124] width 109 height 21
